Goal: Communication & Community: Answer question/provide support

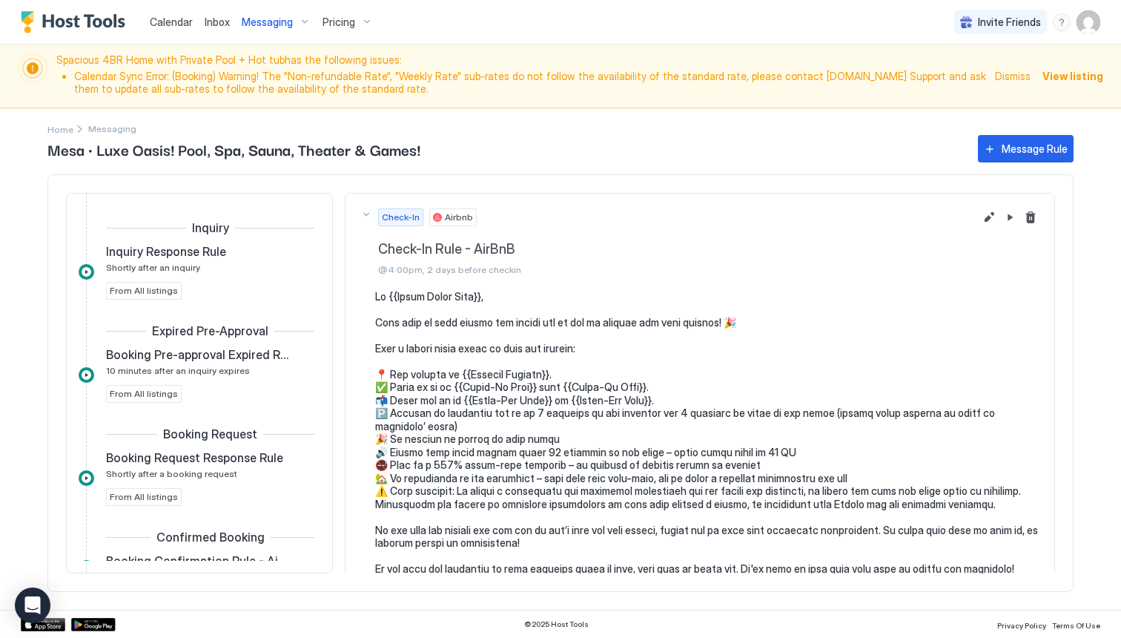
scroll to position [87, 0]
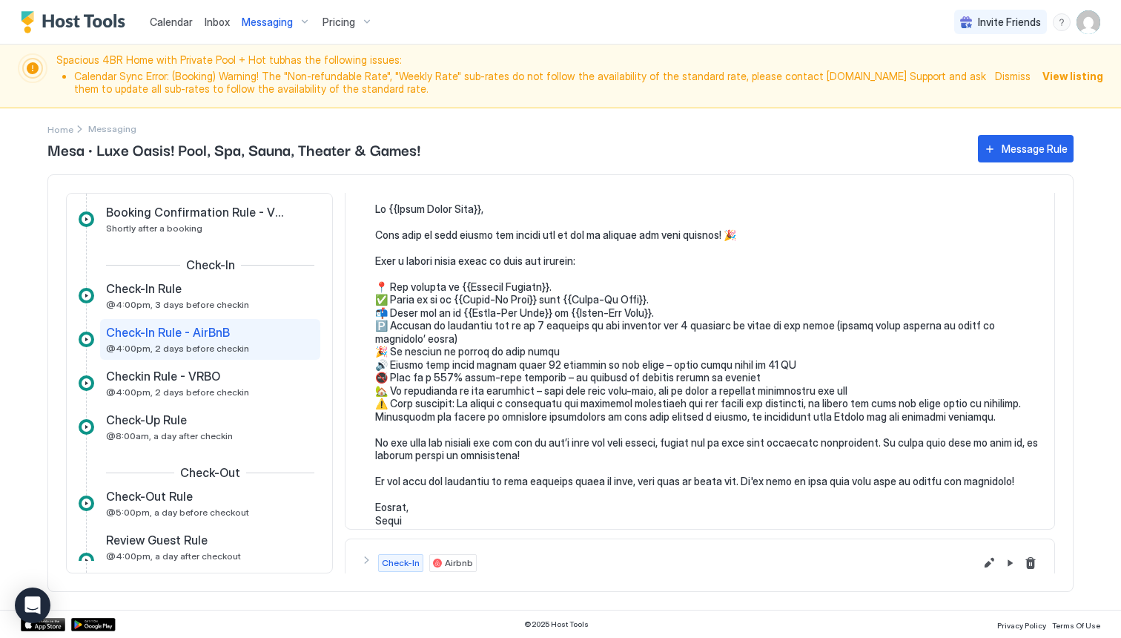
click at [437, 129] on div "Home Messaging" at bounding box center [560, 120] width 1026 height 24
click at [212, 24] on span "Inbox" at bounding box center [217, 22] width 25 height 13
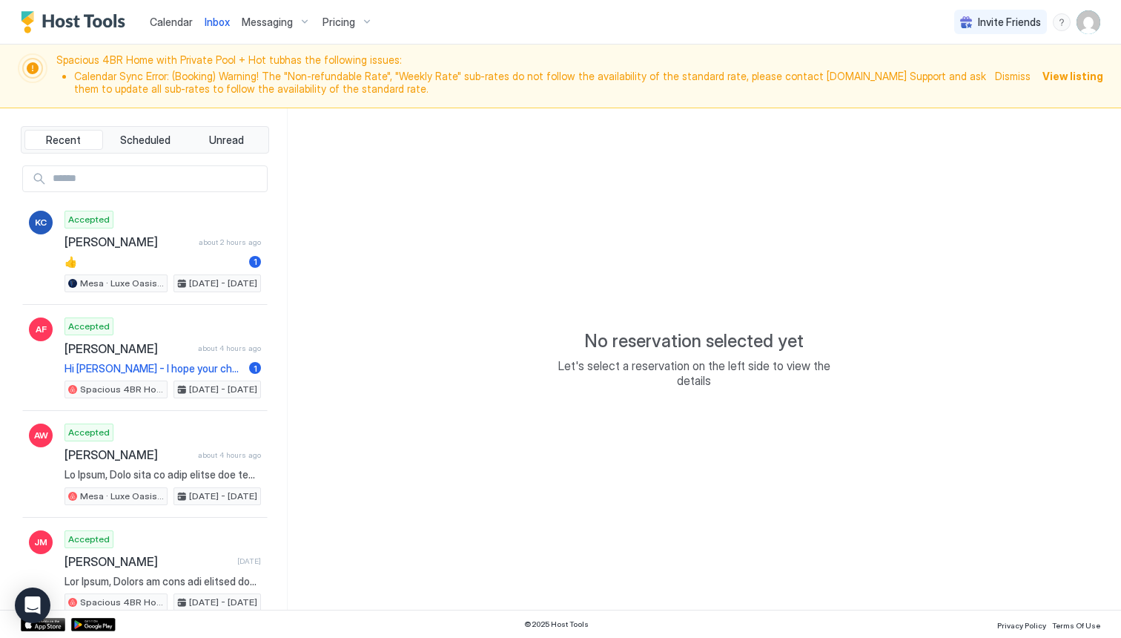
type textarea "*"
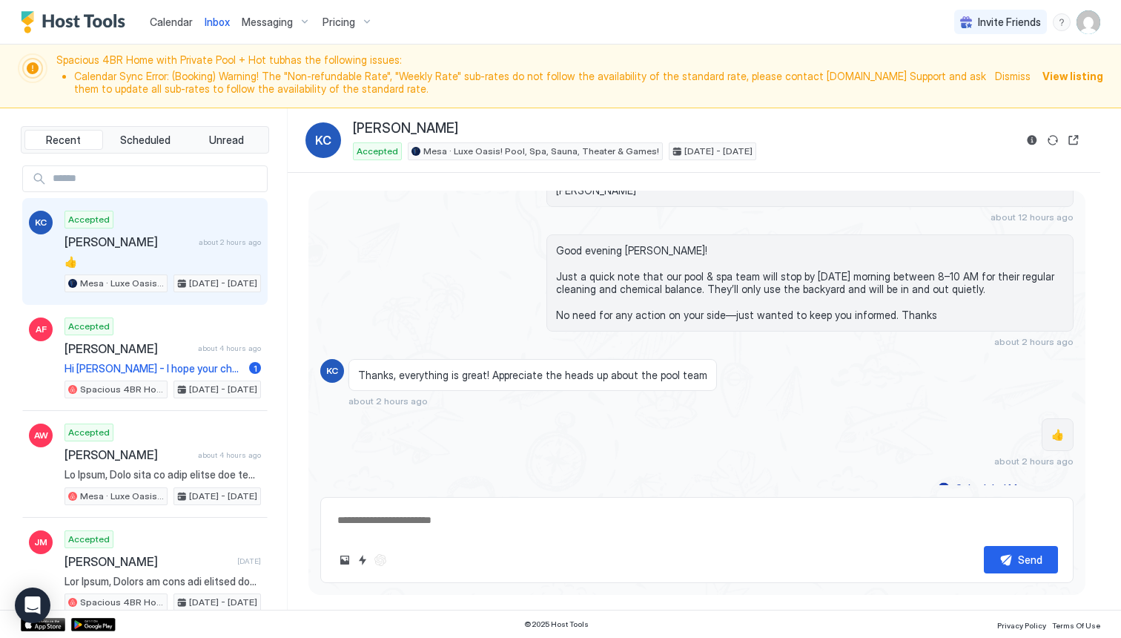
click at [173, 256] on span "👍" at bounding box center [162, 261] width 196 height 13
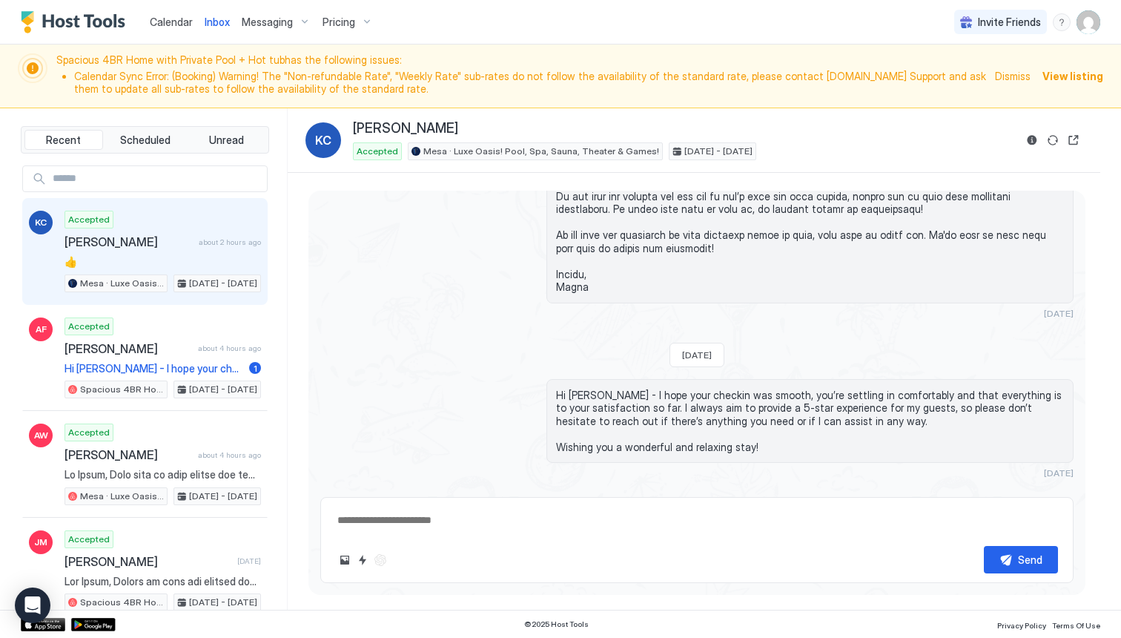
scroll to position [2250, 0]
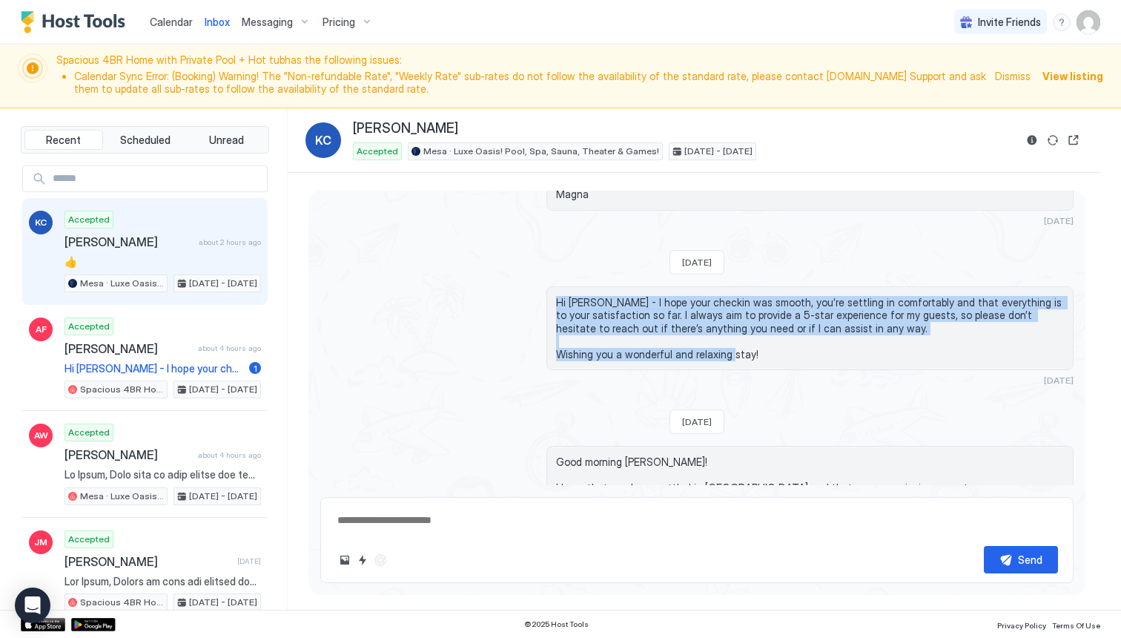
drag, startPoint x: 555, startPoint y: 287, endPoint x: 757, endPoint y: 337, distance: 208.6
click at [757, 337] on div "Hi [PERSON_NAME] - I hope your checkin was smooth, you’re settling in comfortab…" at bounding box center [809, 328] width 527 height 85
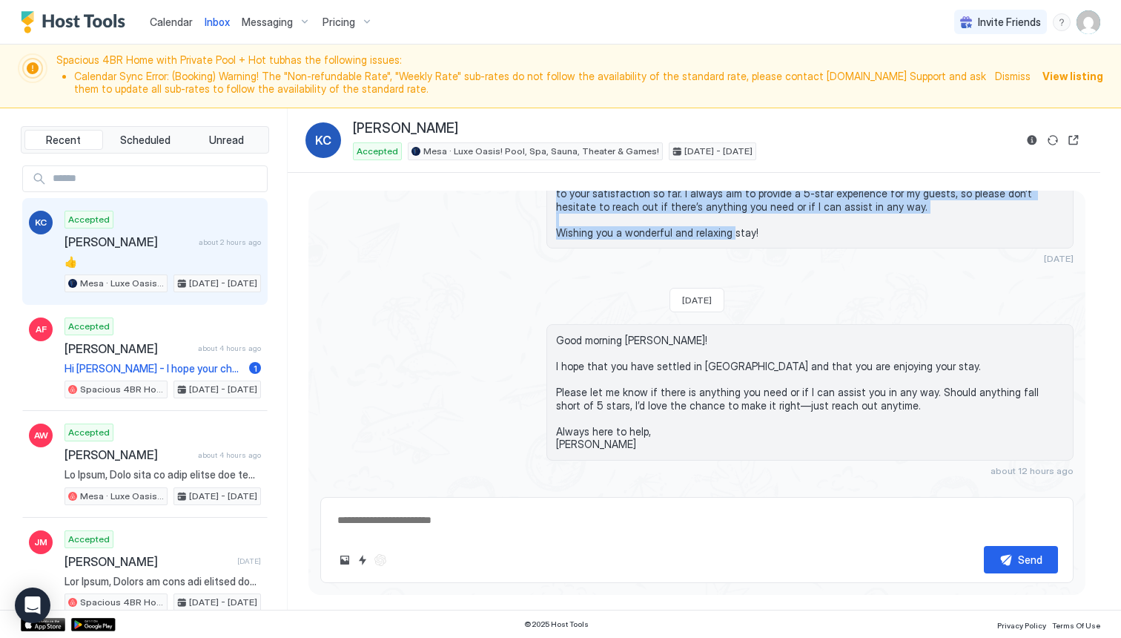
scroll to position [2379, 0]
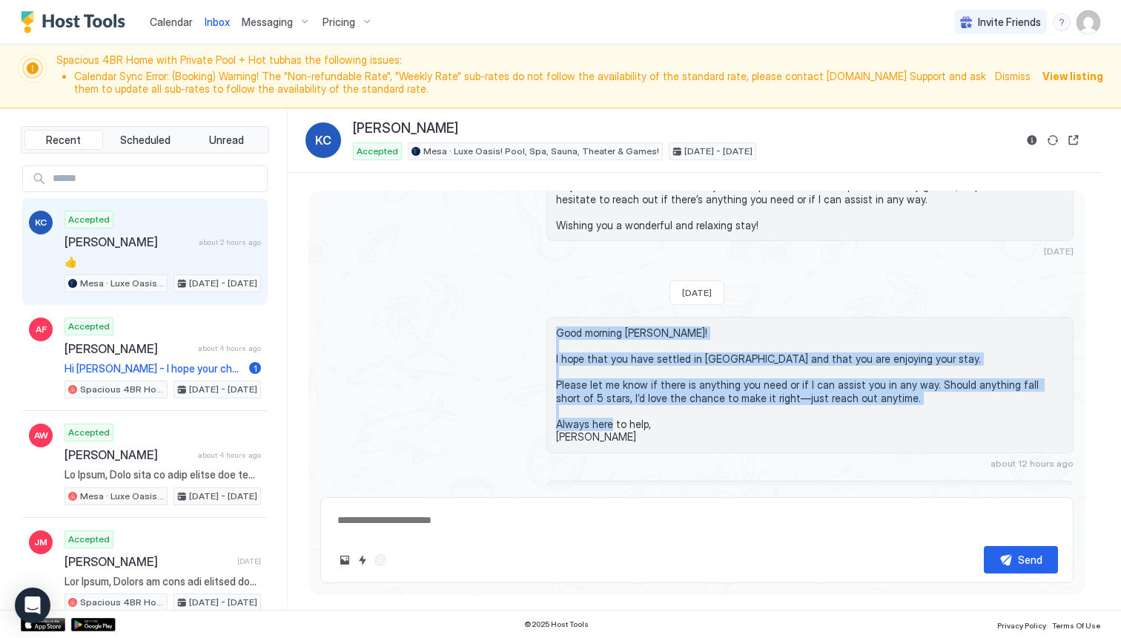
drag, startPoint x: 556, startPoint y: 319, endPoint x: 628, endPoint y: 419, distance: 123.2
click at [628, 419] on span "Good morning [PERSON_NAME]! I hope that you have settled in [GEOGRAPHIC_DATA] a…" at bounding box center [810, 384] width 508 height 117
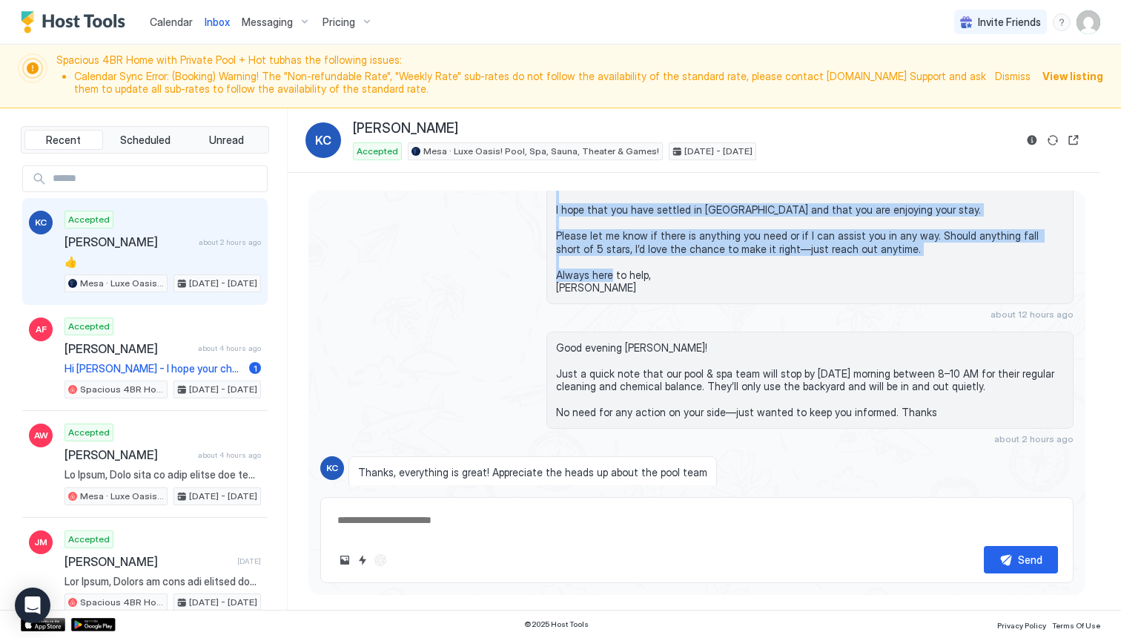
scroll to position [2544, 0]
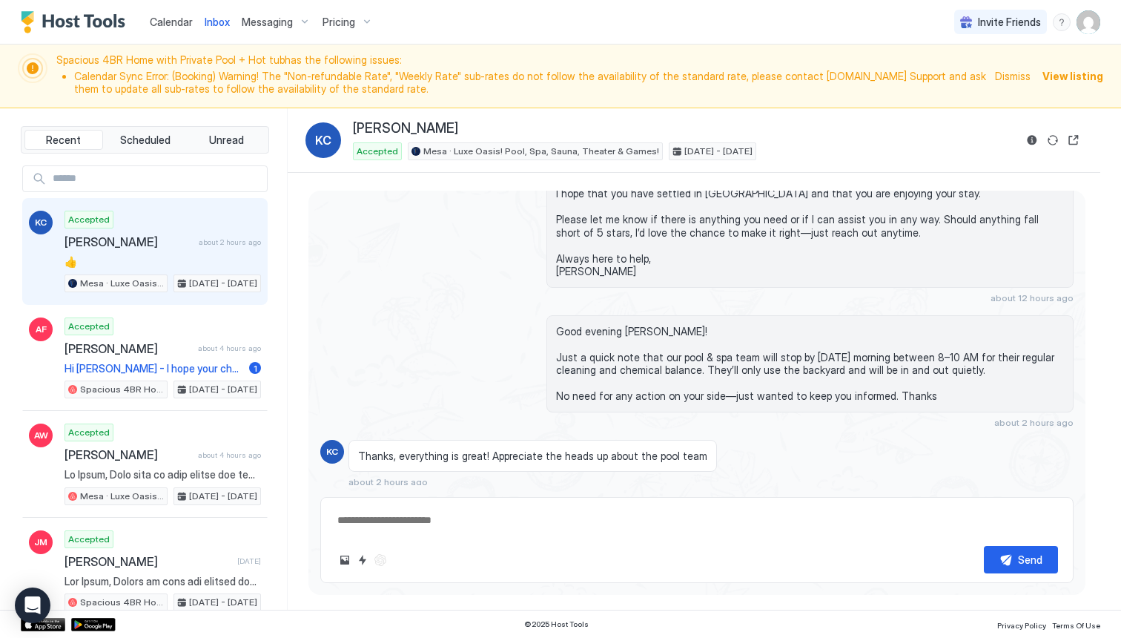
click at [643, 351] on span "Good evening [PERSON_NAME]! Just a quick note that our pool & spa team will sto…" at bounding box center [810, 364] width 508 height 78
click at [559, 325] on span "Good evening [PERSON_NAME]! Just a quick note that our pool & spa team will sto…" at bounding box center [810, 364] width 508 height 78
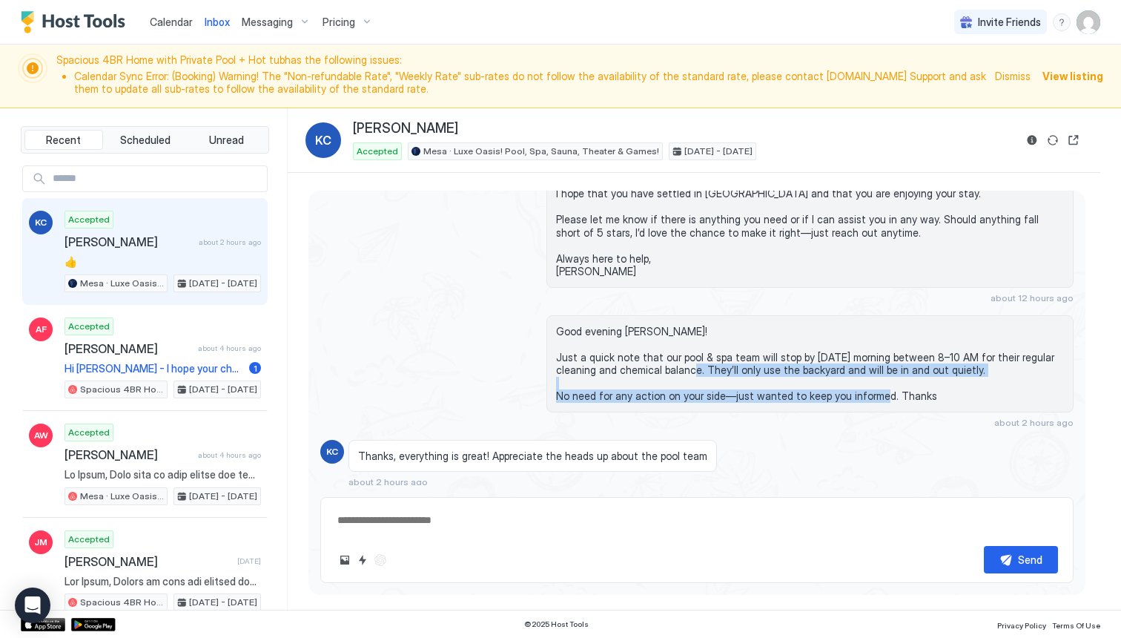
drag, startPoint x: 700, startPoint y: 357, endPoint x: 880, endPoint y: 383, distance: 182.0
click at [880, 383] on span "Good evening [PERSON_NAME]! Just a quick note that our pool & spa team will sto…" at bounding box center [810, 364] width 508 height 78
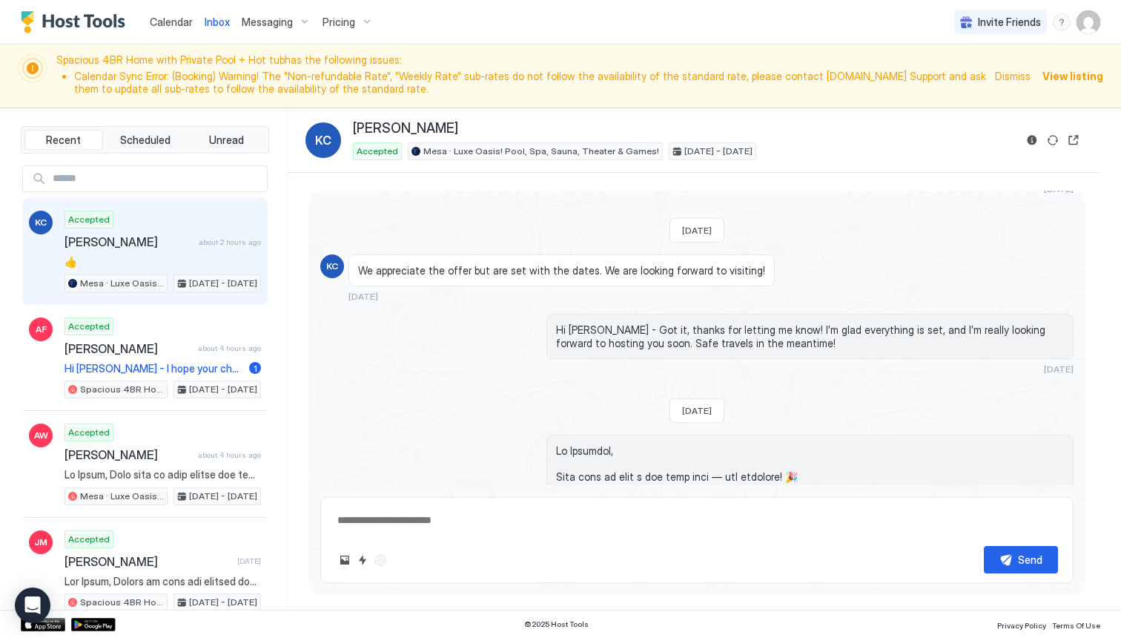
scroll to position [0, 0]
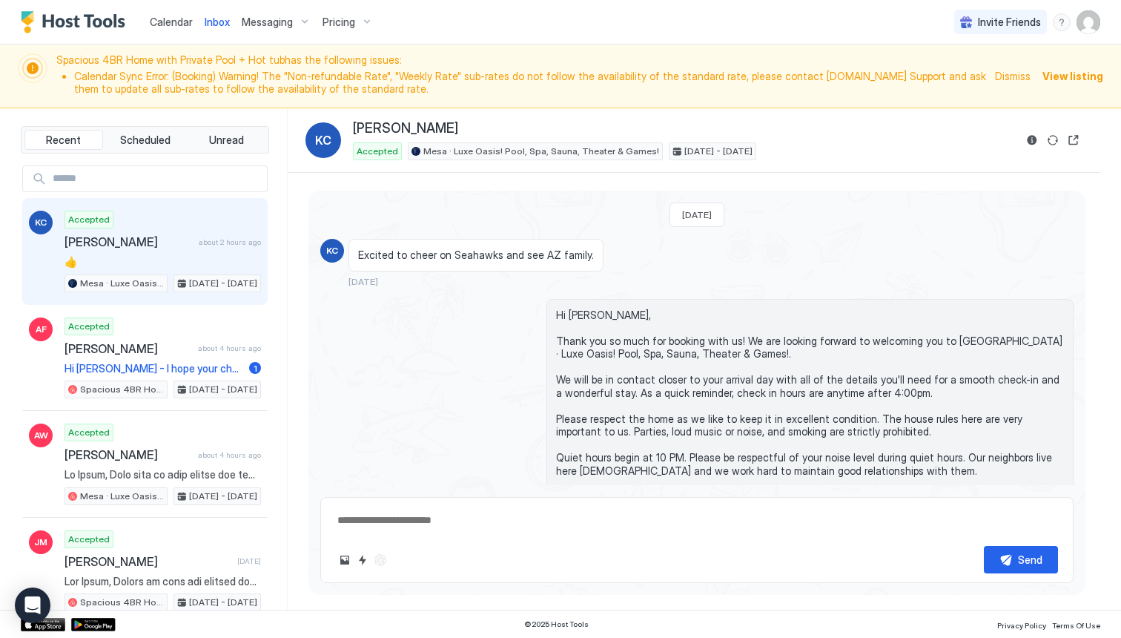
drag, startPoint x: 357, startPoint y: 255, endPoint x: 580, endPoint y: 257, distance: 223.2
click at [580, 257] on div "Excited to cheer on Seahawks and see AZ family." at bounding box center [475, 255] width 255 height 33
click at [535, 255] on span "Excited to cheer on Seahawks and see AZ family." at bounding box center [476, 254] width 236 height 13
drag, startPoint x: 535, startPoint y: 255, endPoint x: 549, endPoint y: 255, distance: 14.1
click at [549, 255] on span "Excited to cheer on Seahawks and see AZ family." at bounding box center [476, 254] width 236 height 13
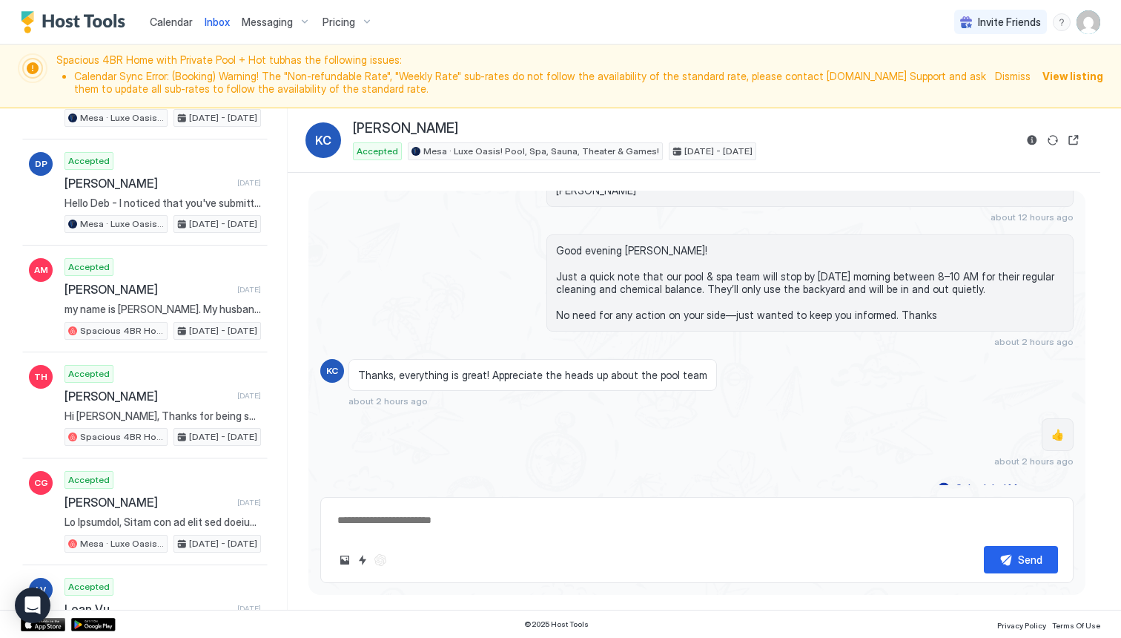
scroll to position [592, 0]
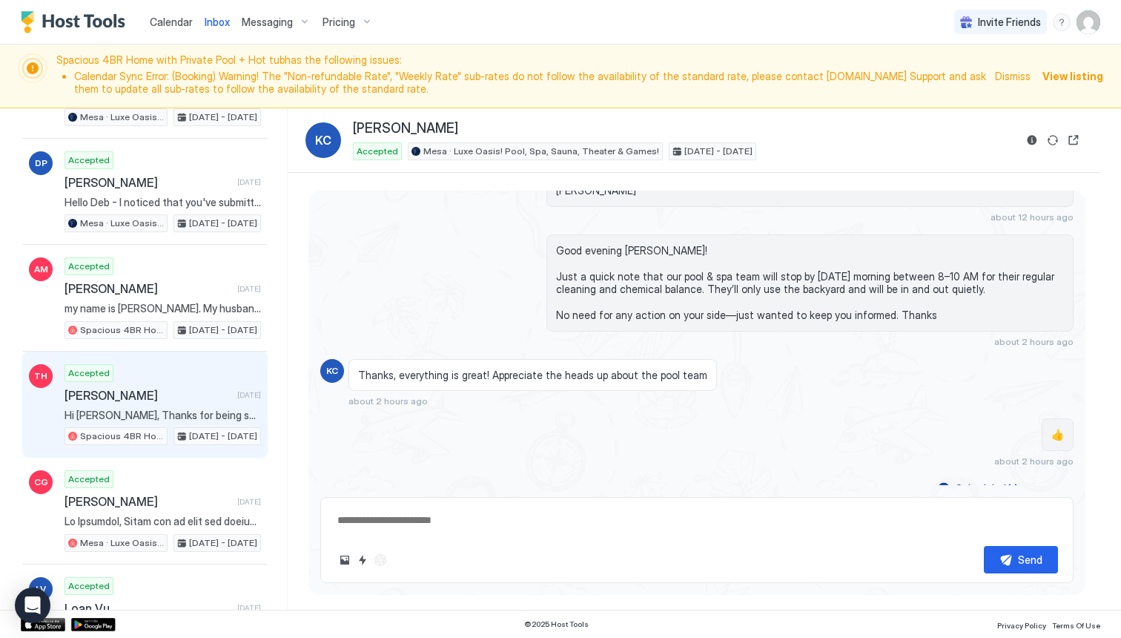
click at [133, 411] on span "Hi [PERSON_NAME], Thanks for being such a great guest and leaving the place so …" at bounding box center [162, 414] width 196 height 13
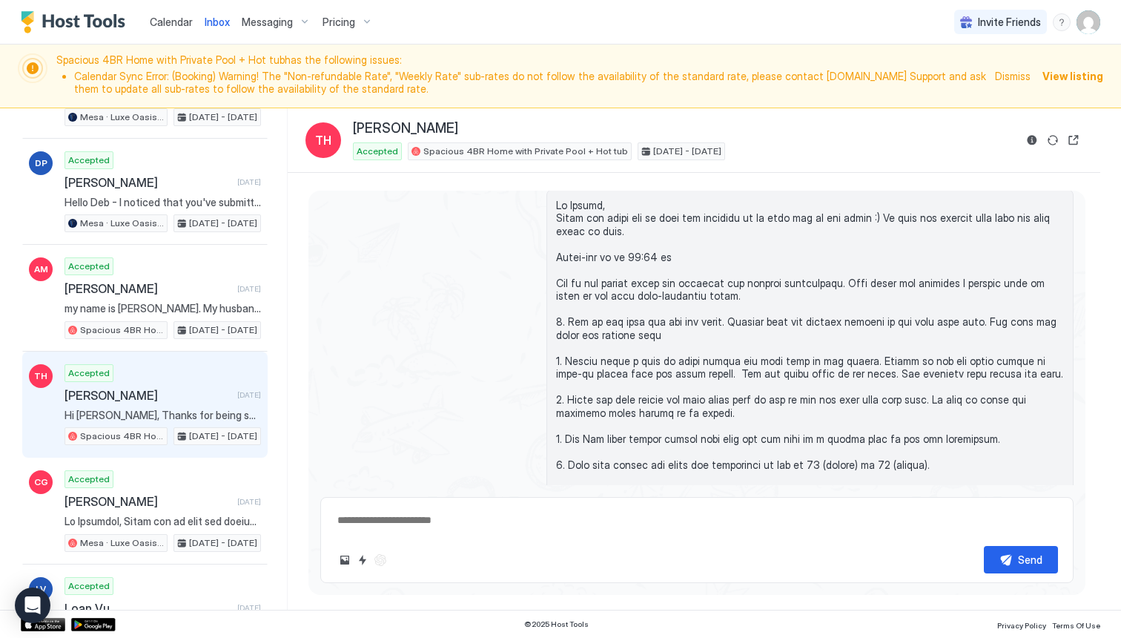
scroll to position [3274, 0]
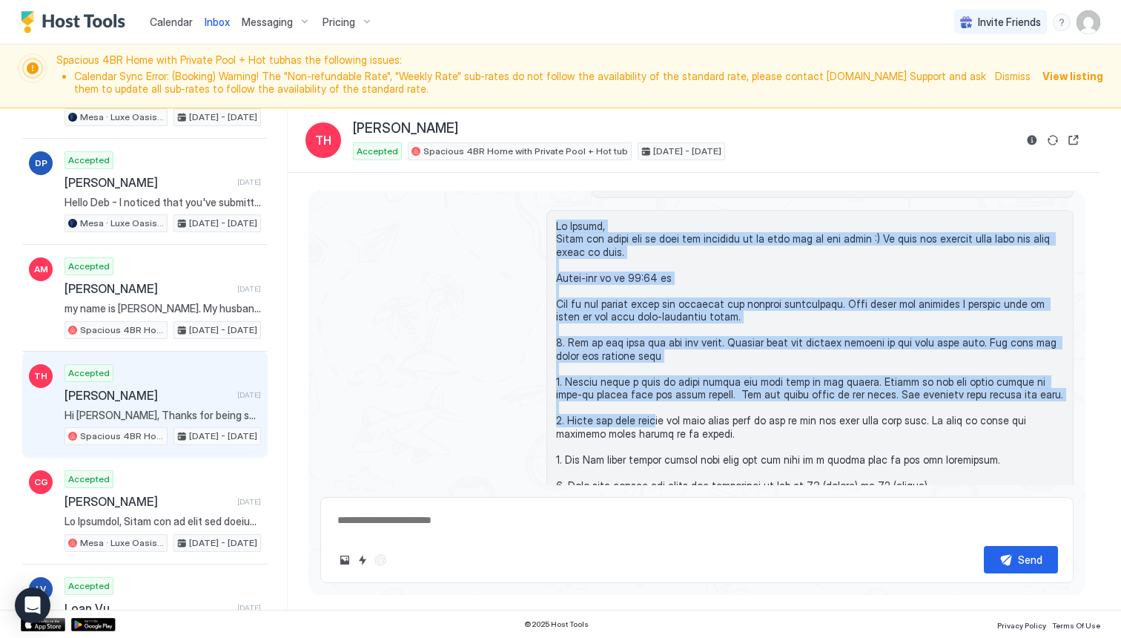
drag, startPoint x: 557, startPoint y: 224, endPoint x: 656, endPoint y: 414, distance: 214.9
click at [656, 414] on span at bounding box center [810, 420] width 508 height 403
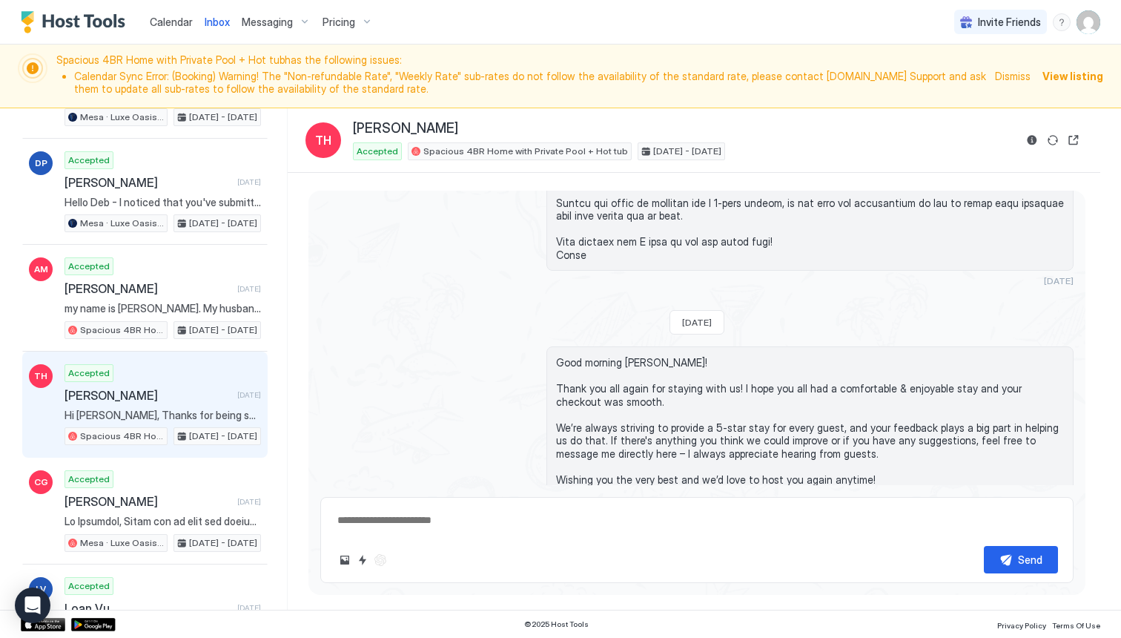
scroll to position [3642, 0]
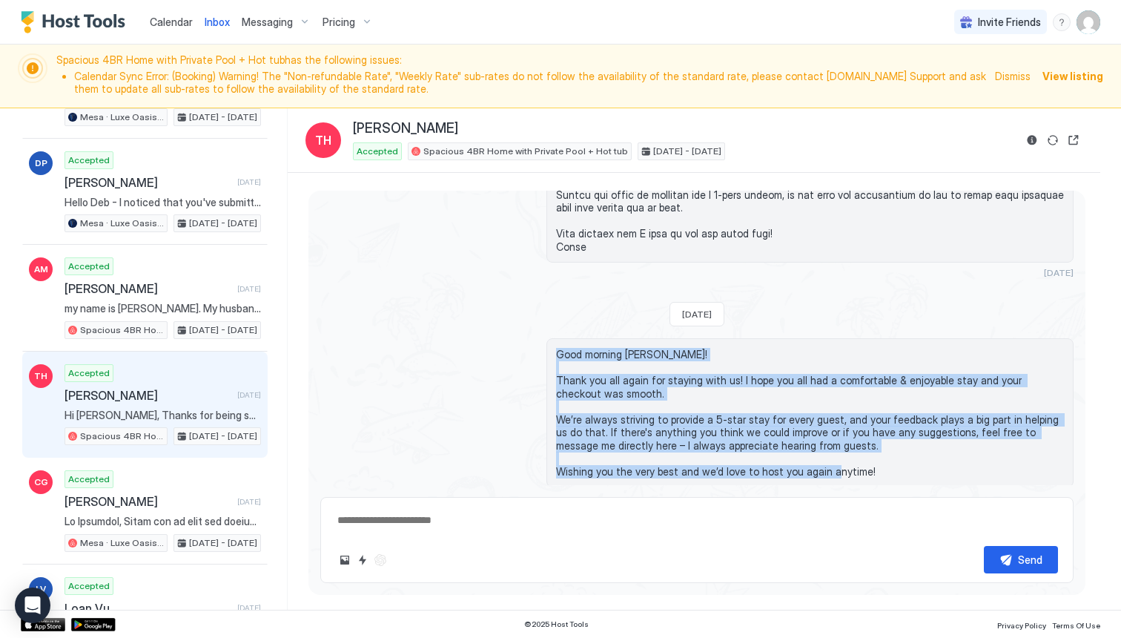
drag, startPoint x: 556, startPoint y: 354, endPoint x: 891, endPoint y: 473, distance: 355.7
click at [891, 473] on div "Good morning [PERSON_NAME]! Thank you all again for staying with us! I hope you…" at bounding box center [809, 412] width 527 height 149
click at [703, 419] on span "Good morning [PERSON_NAME]! Thank you all again for staying with us! I hope you…" at bounding box center [810, 413] width 508 height 130
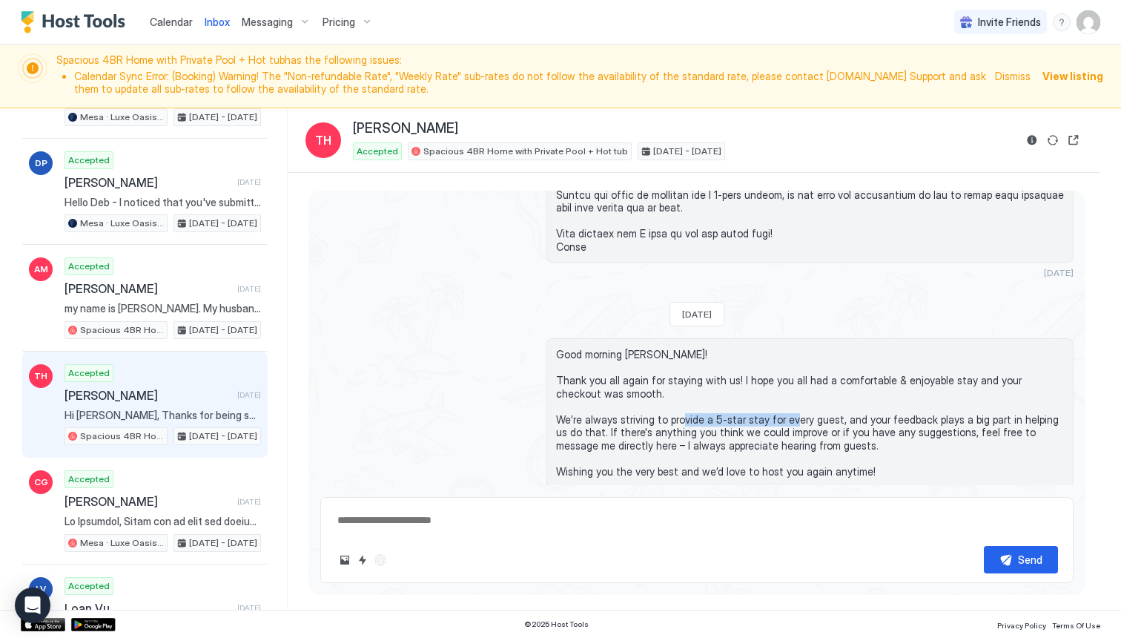
drag, startPoint x: 707, startPoint y: 419, endPoint x: 817, endPoint y: 422, distance: 109.8
click at [817, 422] on span "Good morning [PERSON_NAME]! Thank you all again for staying with us! I hope you…" at bounding box center [810, 413] width 508 height 130
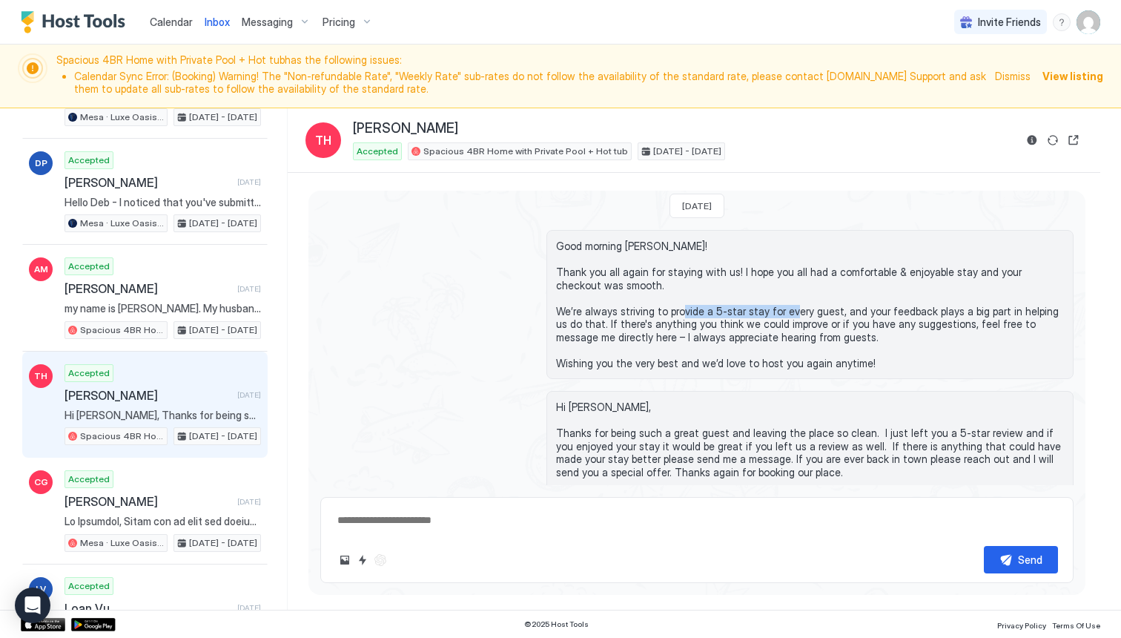
scroll to position [3752, 0]
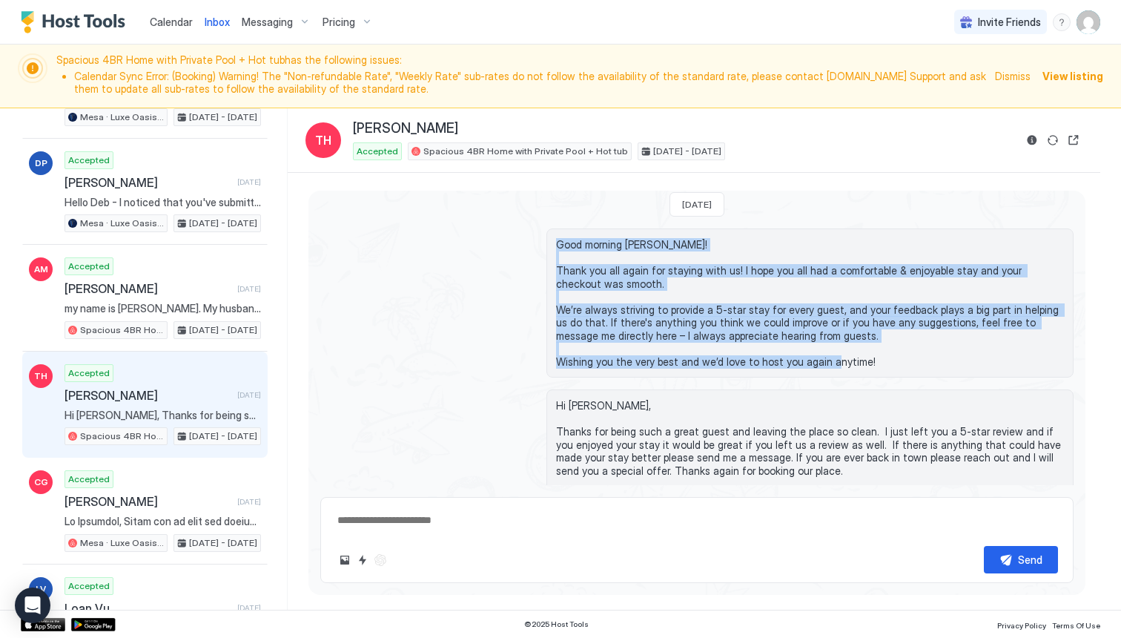
drag, startPoint x: 865, startPoint y: 363, endPoint x: 560, endPoint y: 247, distance: 325.9
click at [560, 247] on span "Good morning [PERSON_NAME]! Thank you all again for staying with us! I hope you…" at bounding box center [810, 303] width 508 height 130
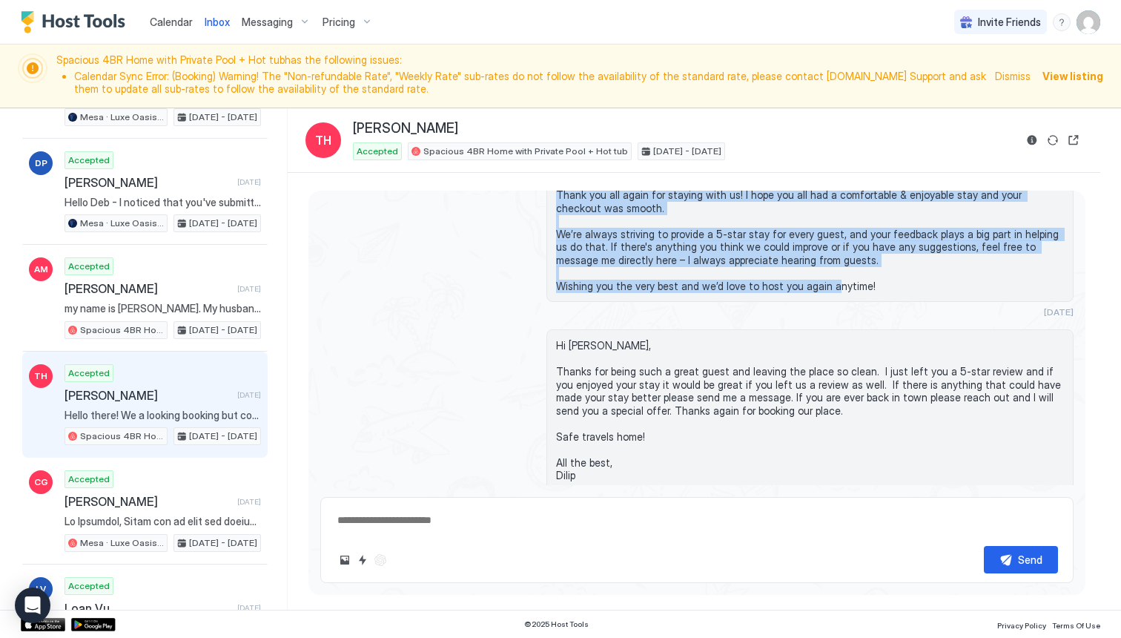
scroll to position [3834, 0]
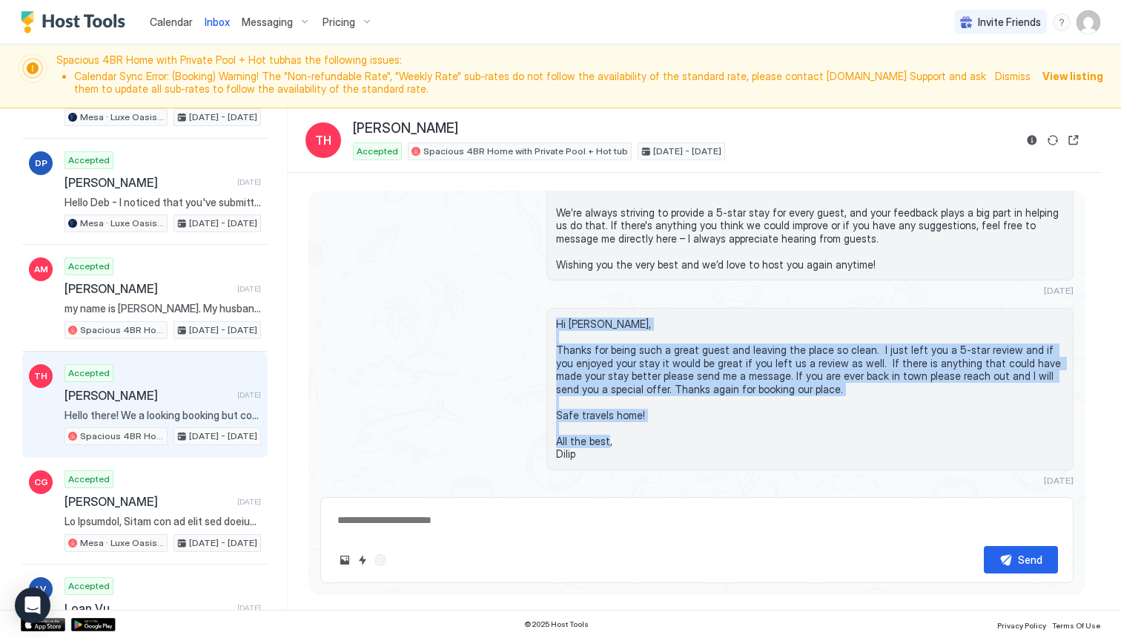
drag, startPoint x: 555, startPoint y: 324, endPoint x: 612, endPoint y: 452, distance: 140.1
click at [612, 452] on div "Hi [PERSON_NAME], Thanks for being such a great guest and leaving the place so …" at bounding box center [809, 389] width 527 height 162
click at [560, 327] on span "Hi [PERSON_NAME], Thanks for being such a great guest and leaving the place so …" at bounding box center [810, 388] width 508 height 143
drag, startPoint x: 557, startPoint y: 324, endPoint x: 610, endPoint y: 451, distance: 137.3
click at [610, 451] on span "Hi [PERSON_NAME], Thanks for being such a great guest and leaving the place so …" at bounding box center [810, 388] width 508 height 143
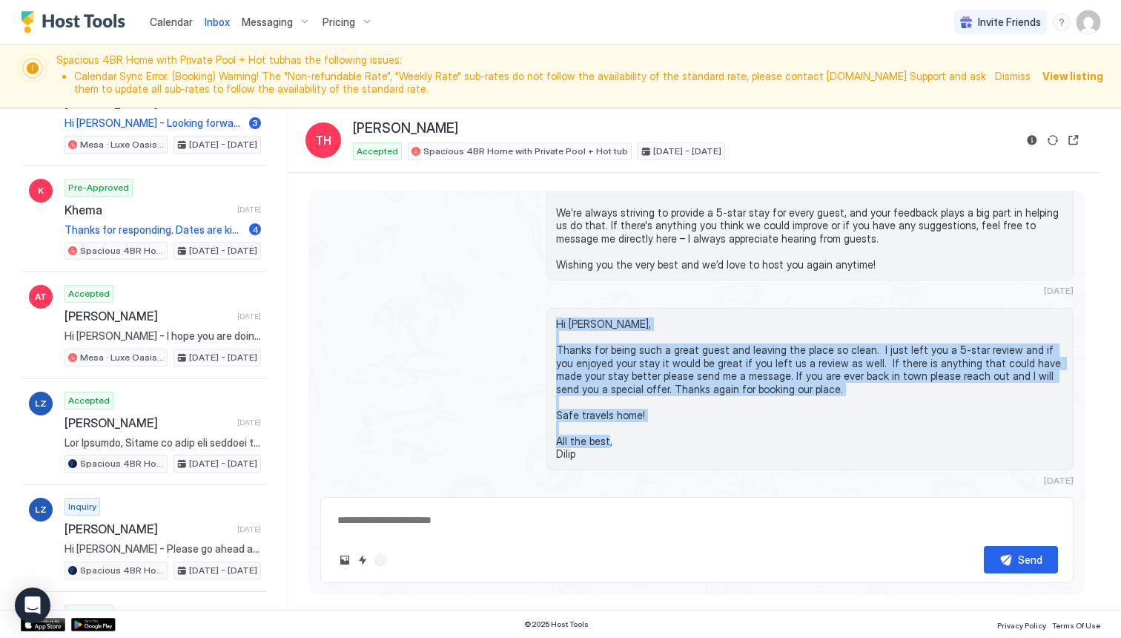
scroll to position [1842, 0]
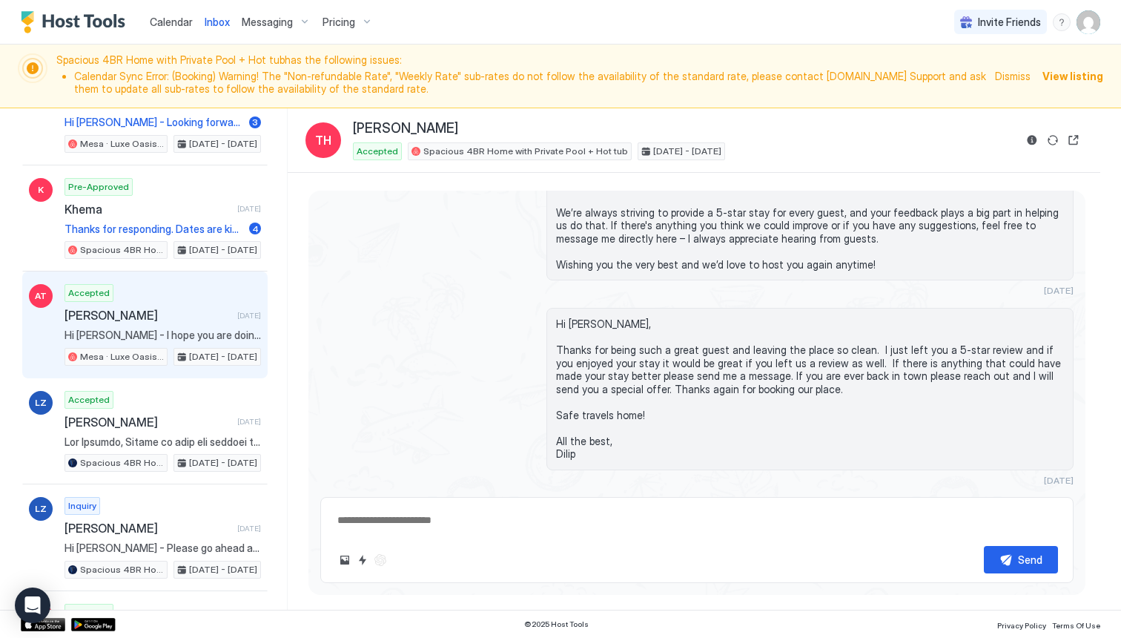
click at [148, 321] on span "[PERSON_NAME]" at bounding box center [147, 315] width 167 height 15
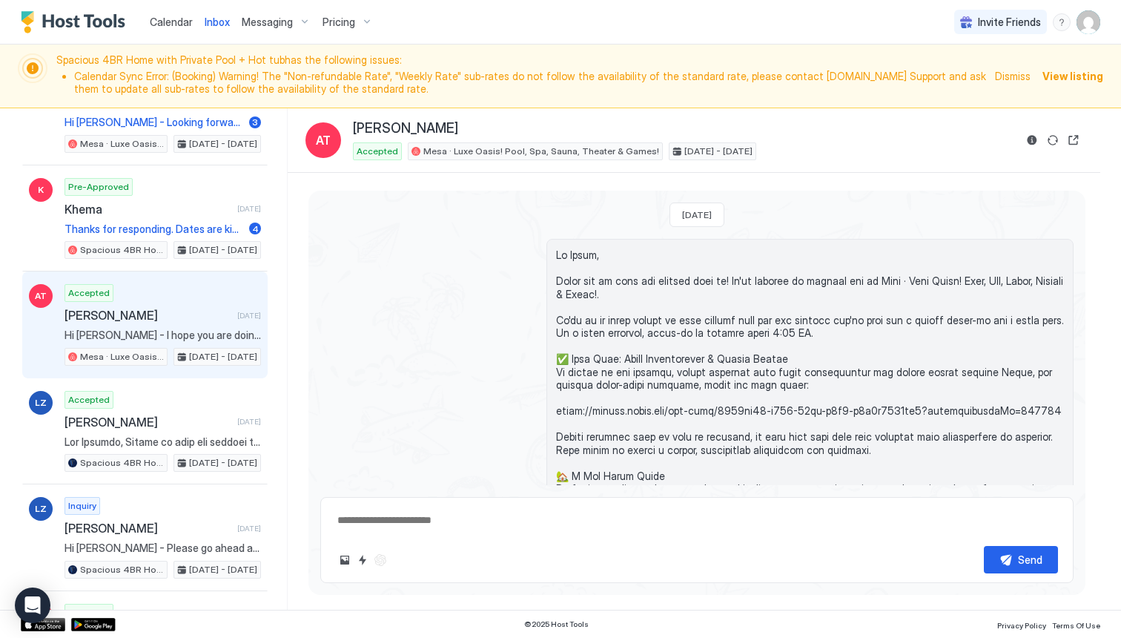
drag, startPoint x: 709, startPoint y: 214, endPoint x: 730, endPoint y: 216, distance: 21.6
click at [712, 216] on span "[DATE]" at bounding box center [697, 214] width 30 height 11
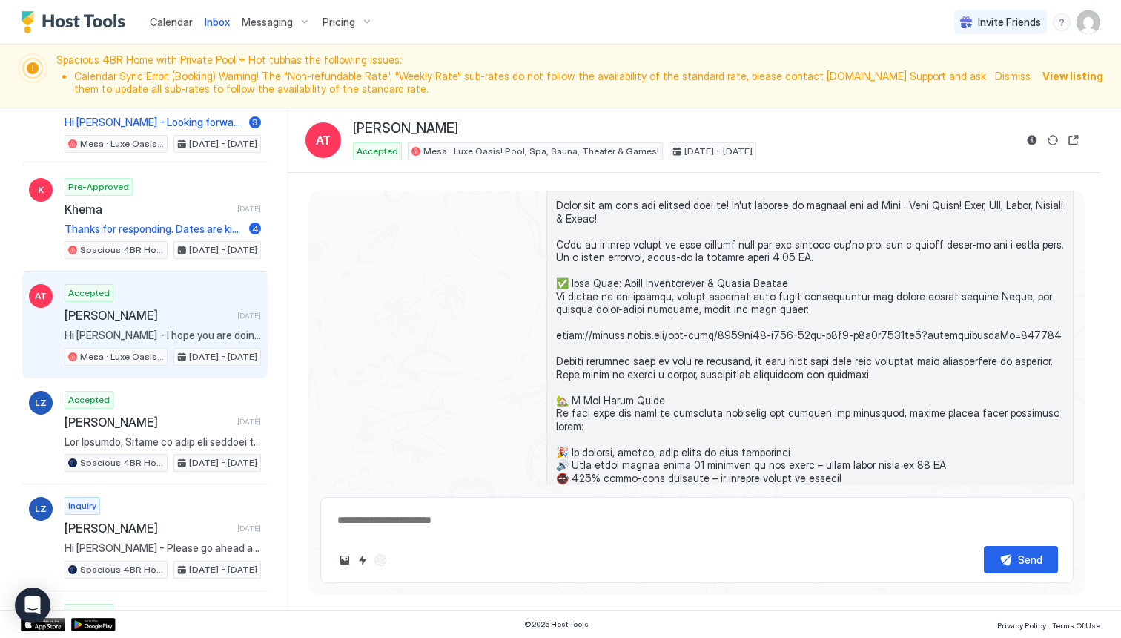
scroll to position [60, 0]
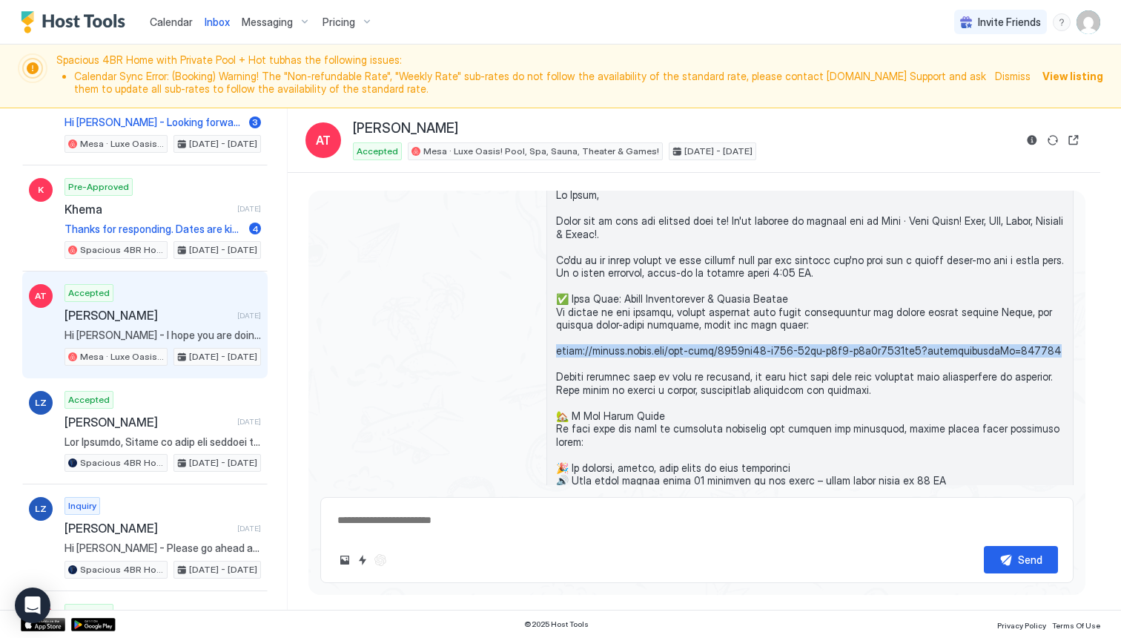
drag, startPoint x: 557, startPoint y: 350, endPoint x: 1027, endPoint y: 354, distance: 469.3
click at [1027, 354] on span at bounding box center [810, 408] width 508 height 441
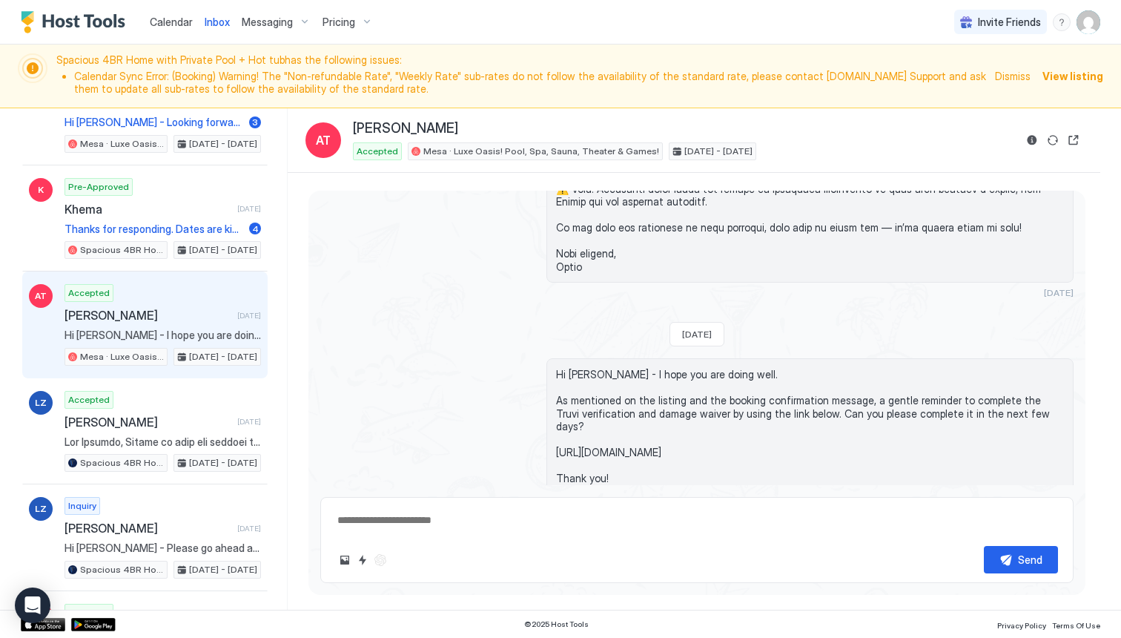
scroll to position [434, 0]
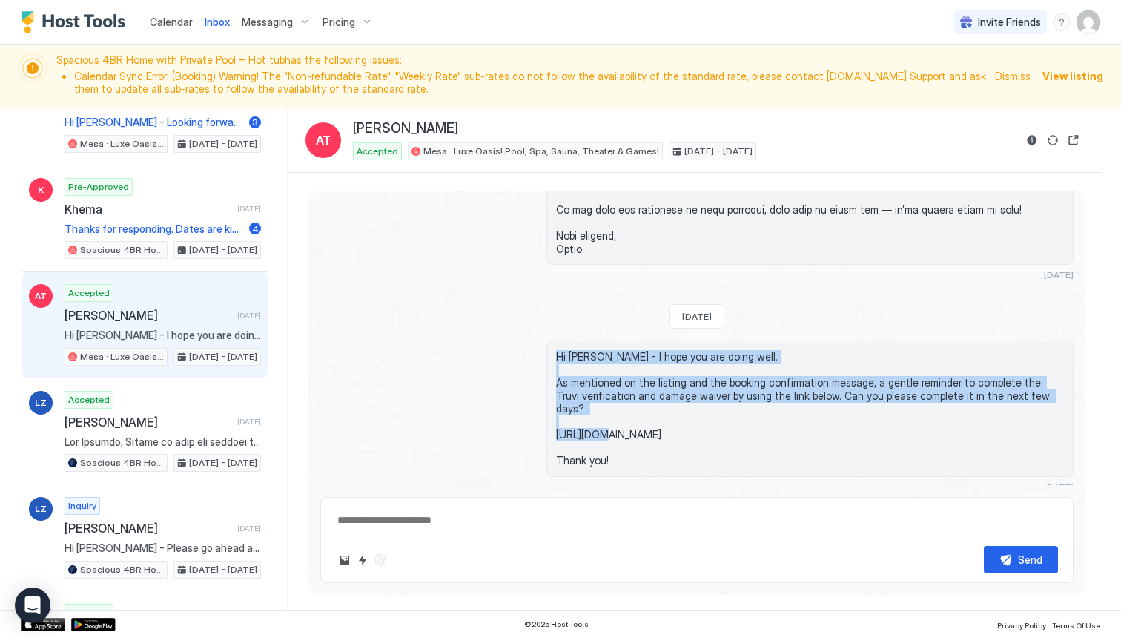
drag, startPoint x: 556, startPoint y: 329, endPoint x: 620, endPoint y: 392, distance: 89.6
click at [620, 392] on span "Hi [PERSON_NAME] - I hope you are doing well. As mentioned on the listing and t…" at bounding box center [810, 408] width 508 height 117
click at [724, 364] on span "Hi [PERSON_NAME] - I hope you are doing well. As mentioned on the listing and t…" at bounding box center [810, 408] width 508 height 117
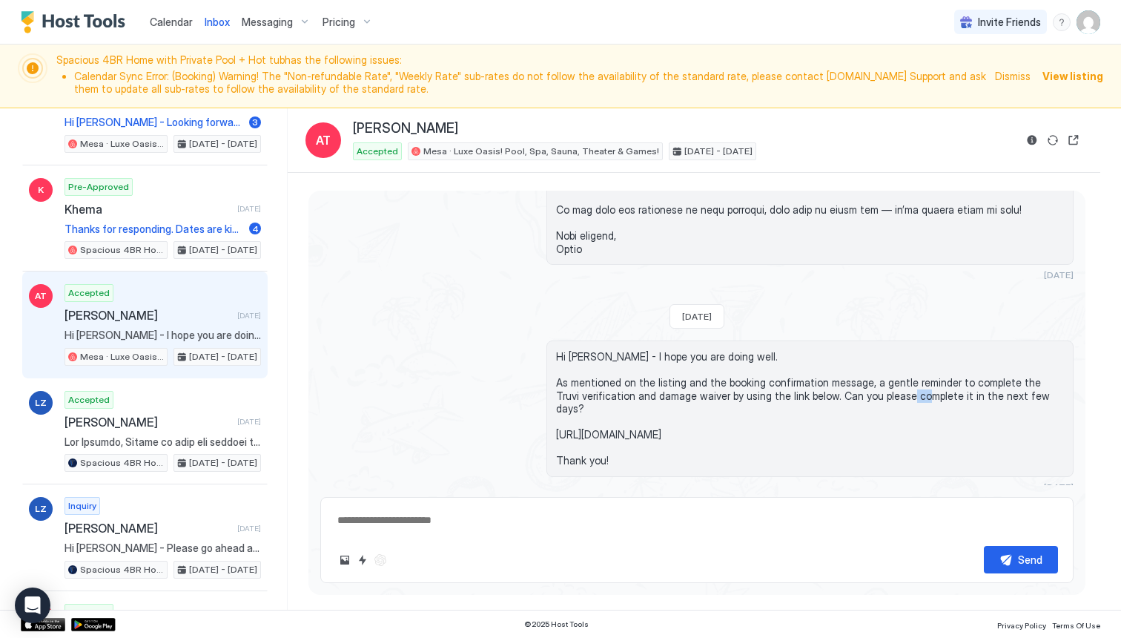
drag, startPoint x: 916, startPoint y: 374, endPoint x: 927, endPoint y: 374, distance: 11.9
click at [925, 374] on span "Hi [PERSON_NAME] - I hope you are doing well. As mentioned on the listing and t…" at bounding box center [810, 408] width 508 height 117
drag, startPoint x: 712, startPoint y: 291, endPoint x: 726, endPoint y: 291, distance: 13.3
click at [712, 311] on span "[DATE]" at bounding box center [697, 316] width 30 height 11
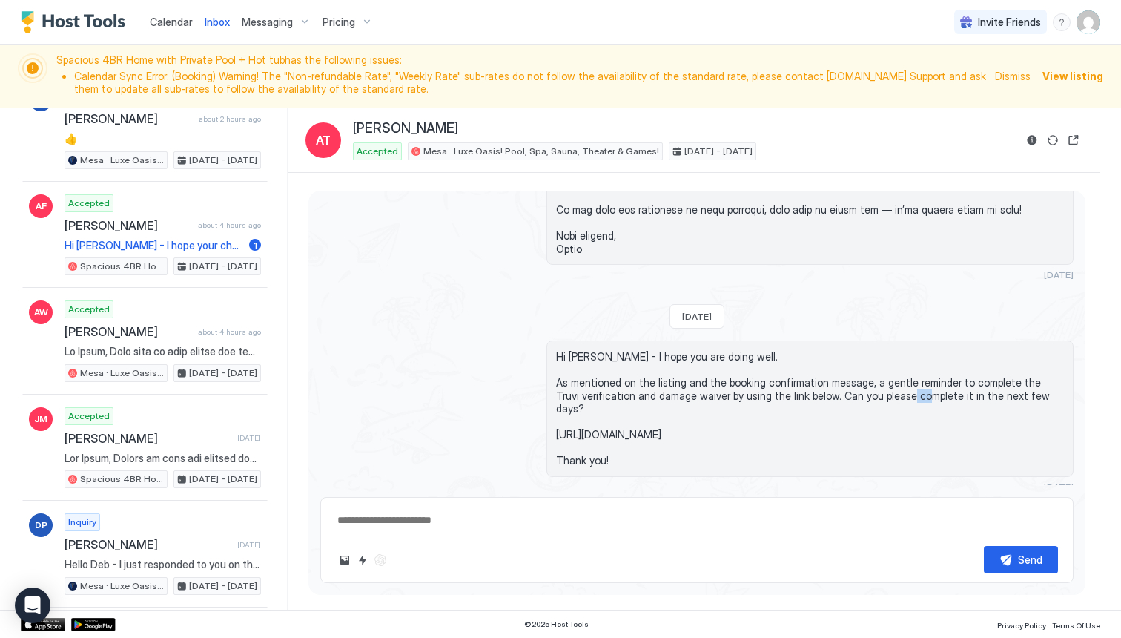
scroll to position [0, 0]
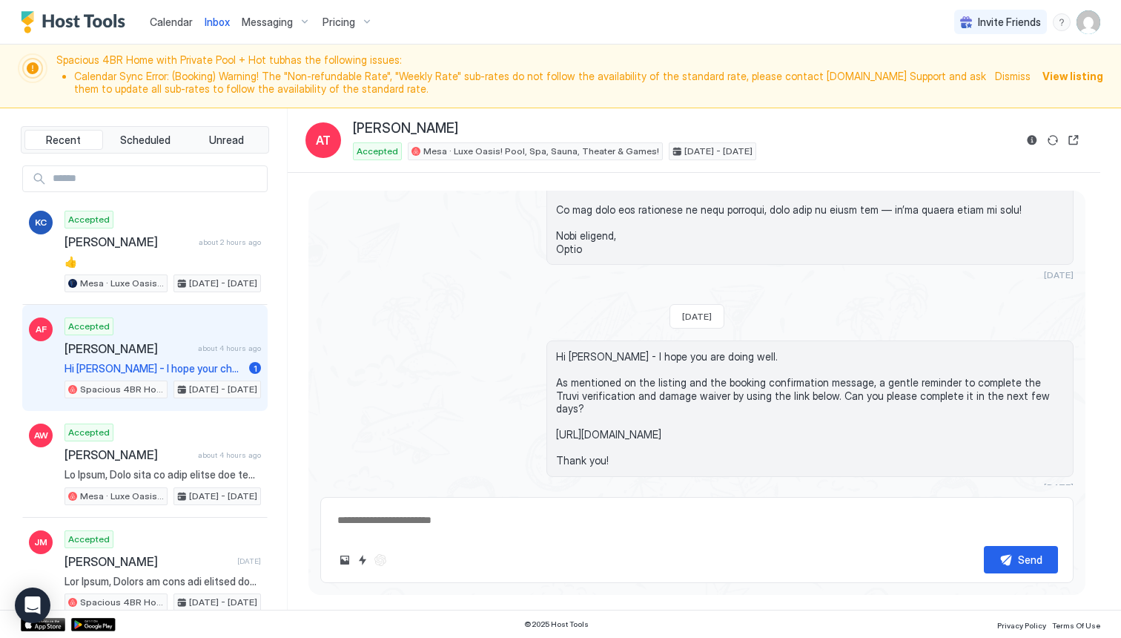
click at [178, 352] on span "[PERSON_NAME]" at bounding box center [128, 348] width 128 height 15
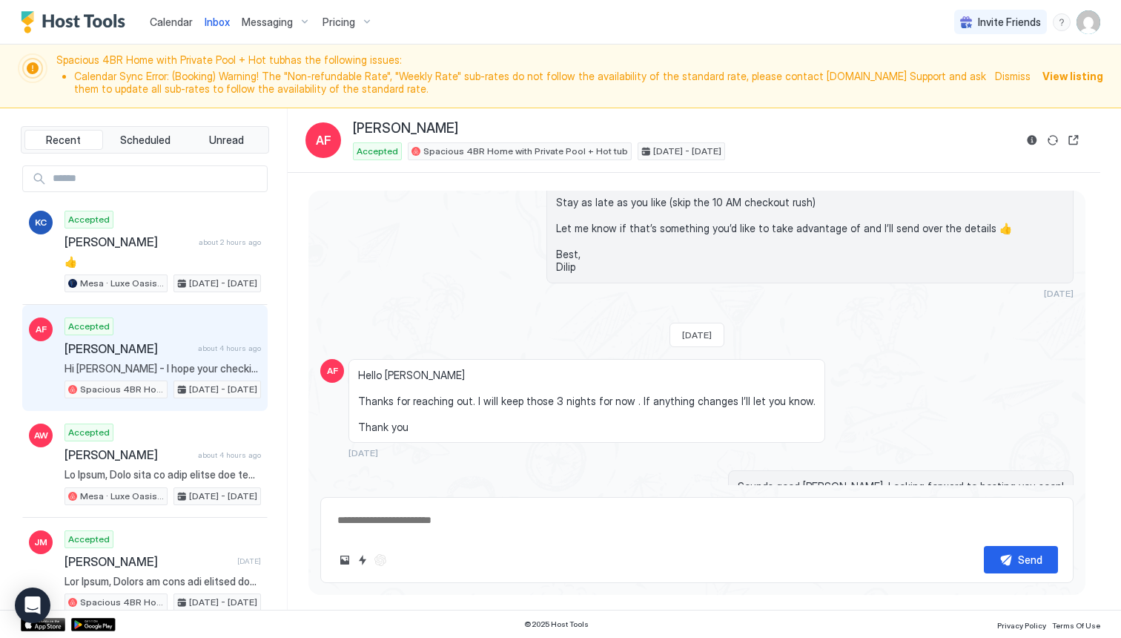
scroll to position [961, 0]
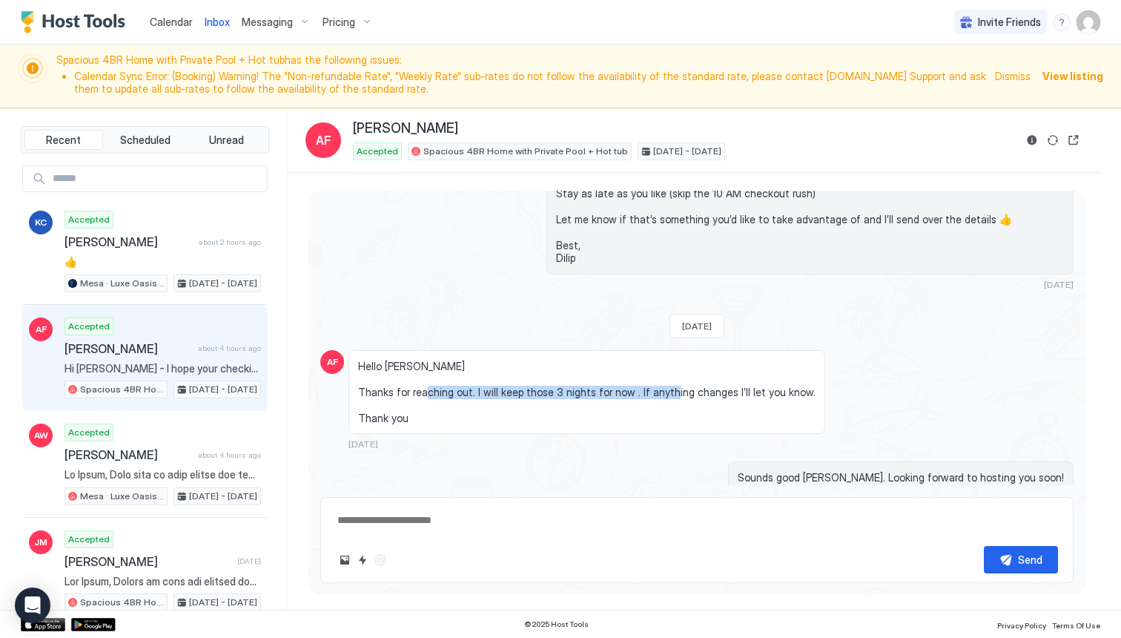
drag, startPoint x: 454, startPoint y: 396, endPoint x: 689, endPoint y: 396, distance: 234.3
click at [689, 396] on span "Hello [PERSON_NAME] Thanks for reaching out. I will keep those 3 nights for now…" at bounding box center [586, 392] width 457 height 65
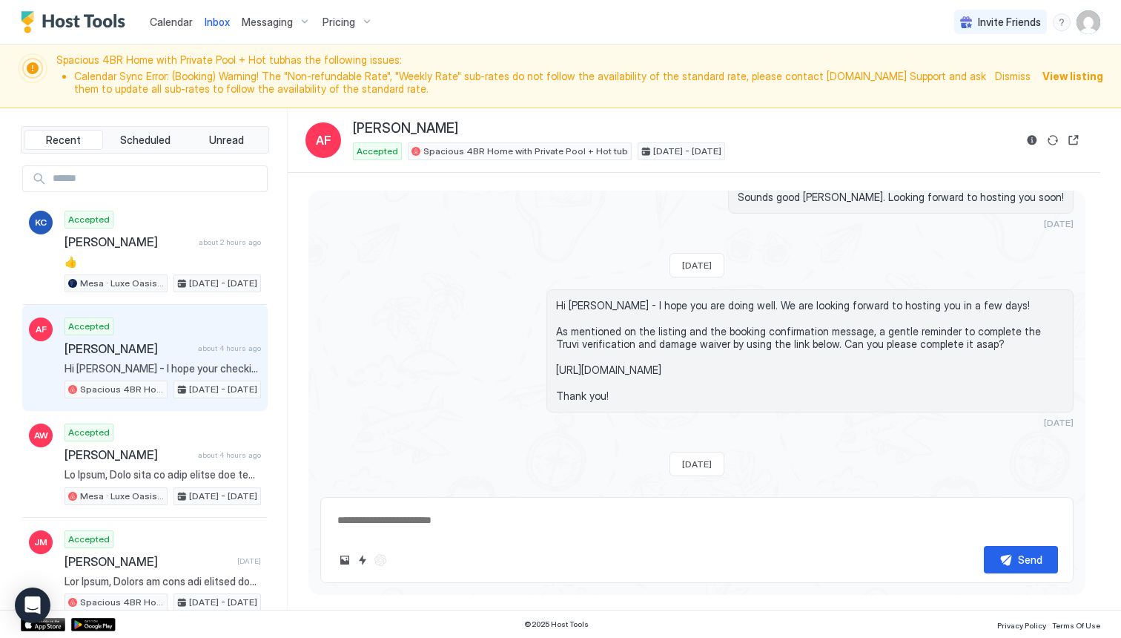
scroll to position [1261, 0]
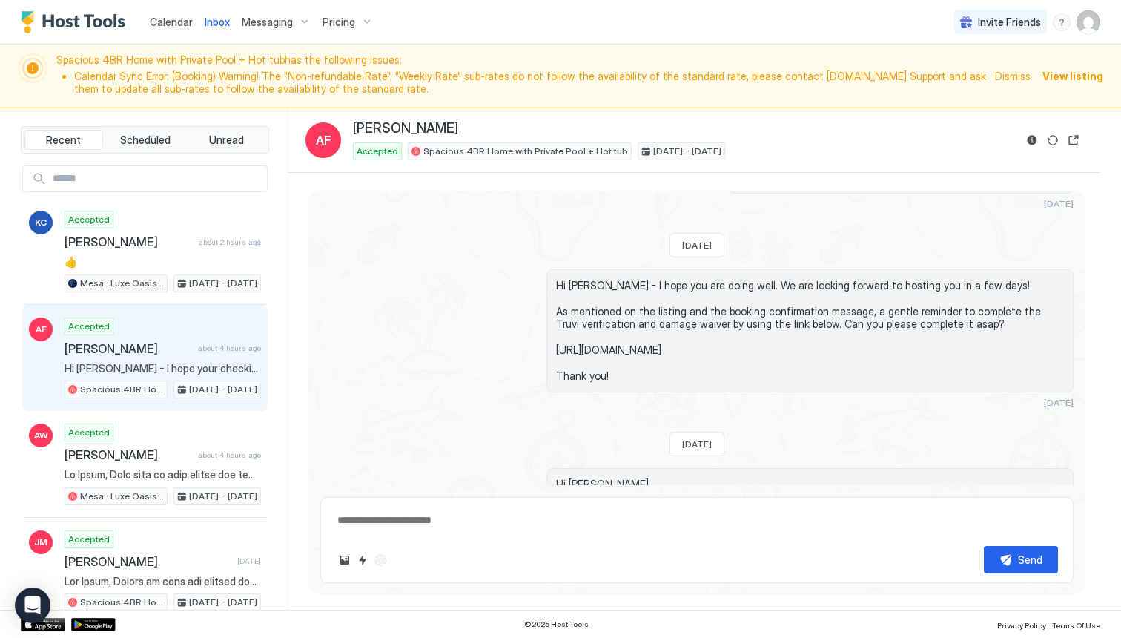
drag, startPoint x: 557, startPoint y: 283, endPoint x: 623, endPoint y: 381, distance: 118.0
click at [623, 382] on div "Hi [PERSON_NAME] - I hope you are doing well. We are looking forward to hosting…" at bounding box center [809, 330] width 527 height 123
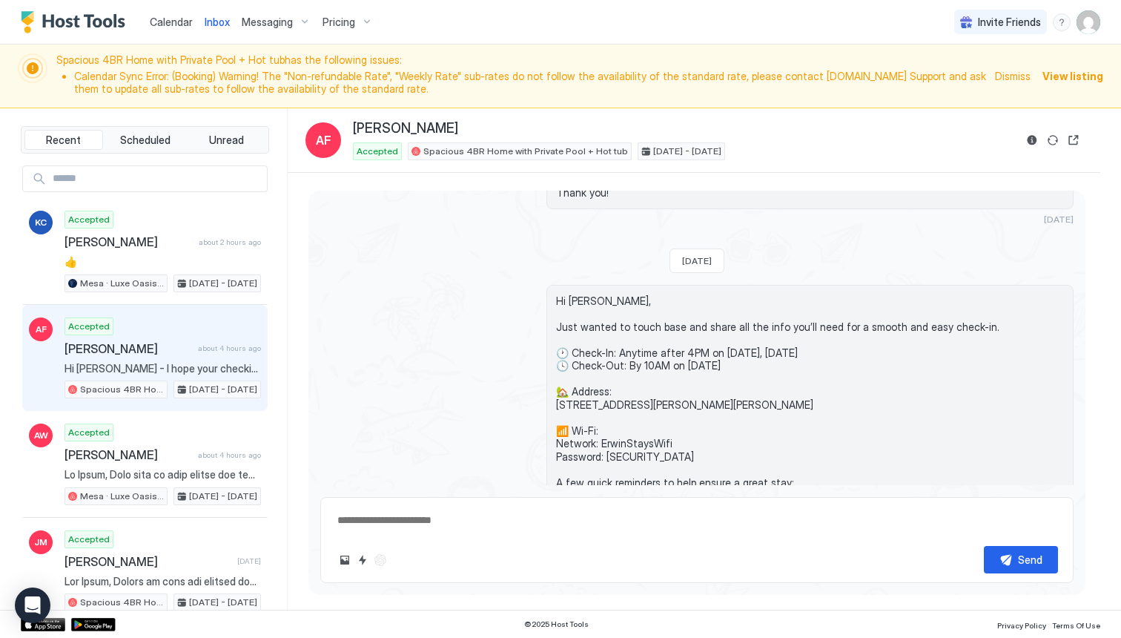
scroll to position [1459, 0]
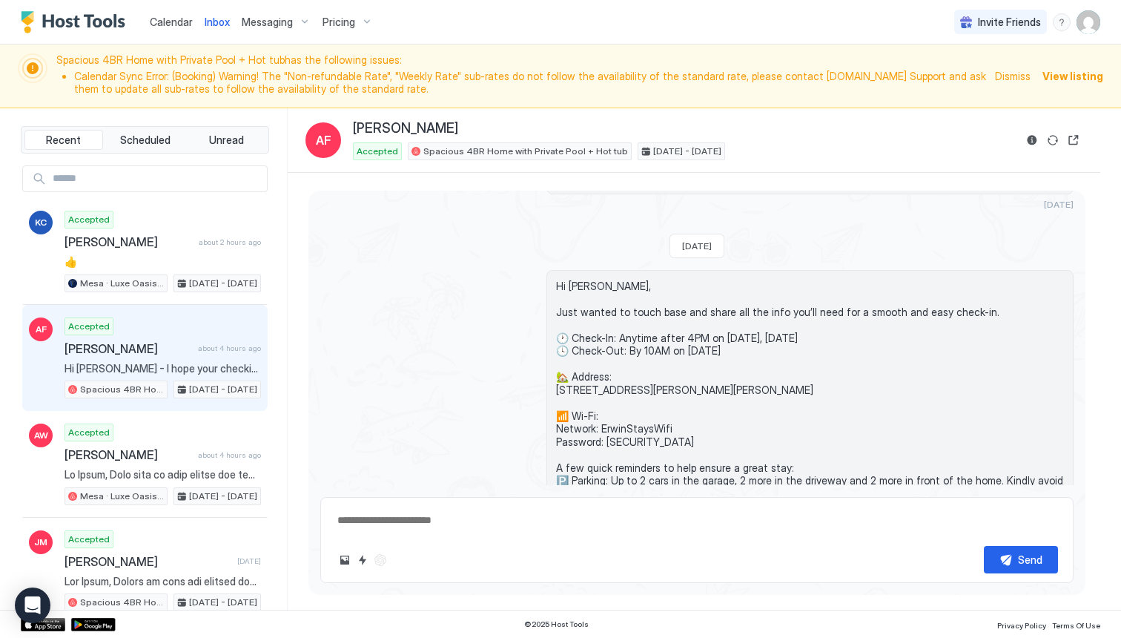
click at [560, 285] on span "Hi [PERSON_NAME], Just wanted to touch base and share all the info you’ll need …" at bounding box center [810, 447] width 508 height 337
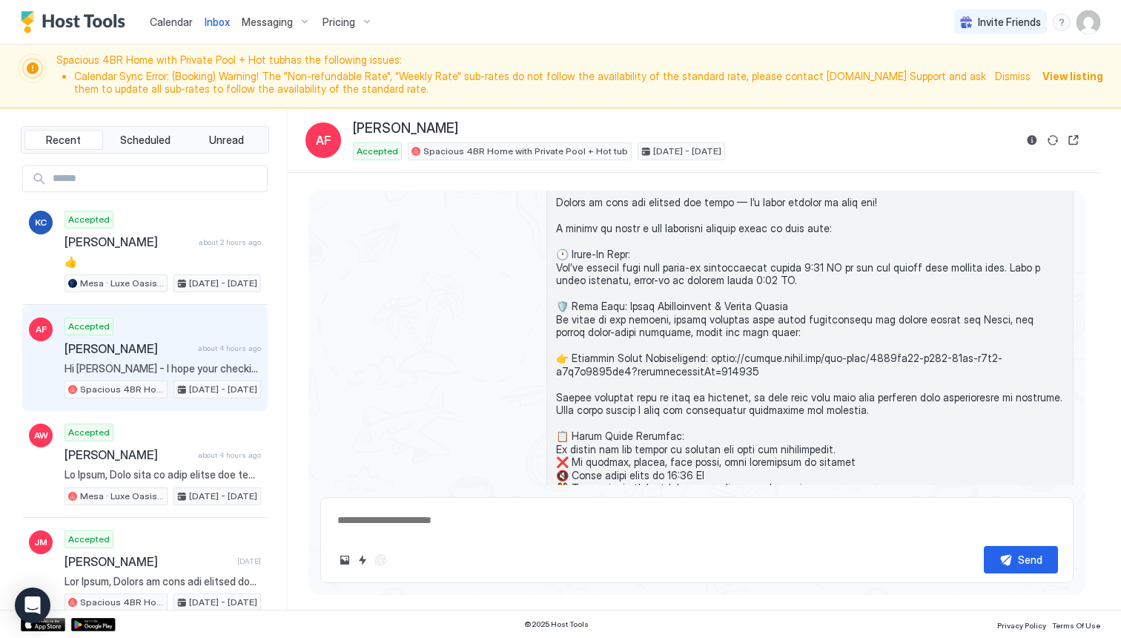
scroll to position [133, 0]
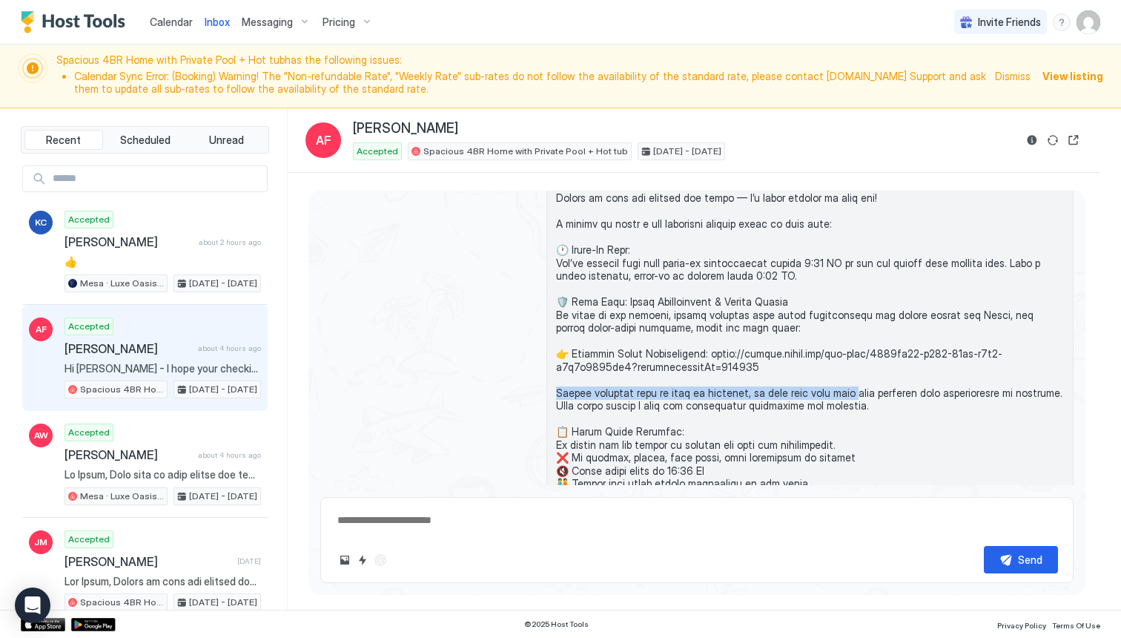
drag, startPoint x: 557, startPoint y: 390, endPoint x: 847, endPoint y: 393, distance: 289.1
click at [847, 393] on span at bounding box center [810, 379] width 508 height 428
drag, startPoint x: 1032, startPoint y: 392, endPoint x: 550, endPoint y: 377, distance: 482.1
click at [550, 377] on div at bounding box center [809, 380] width 527 height 448
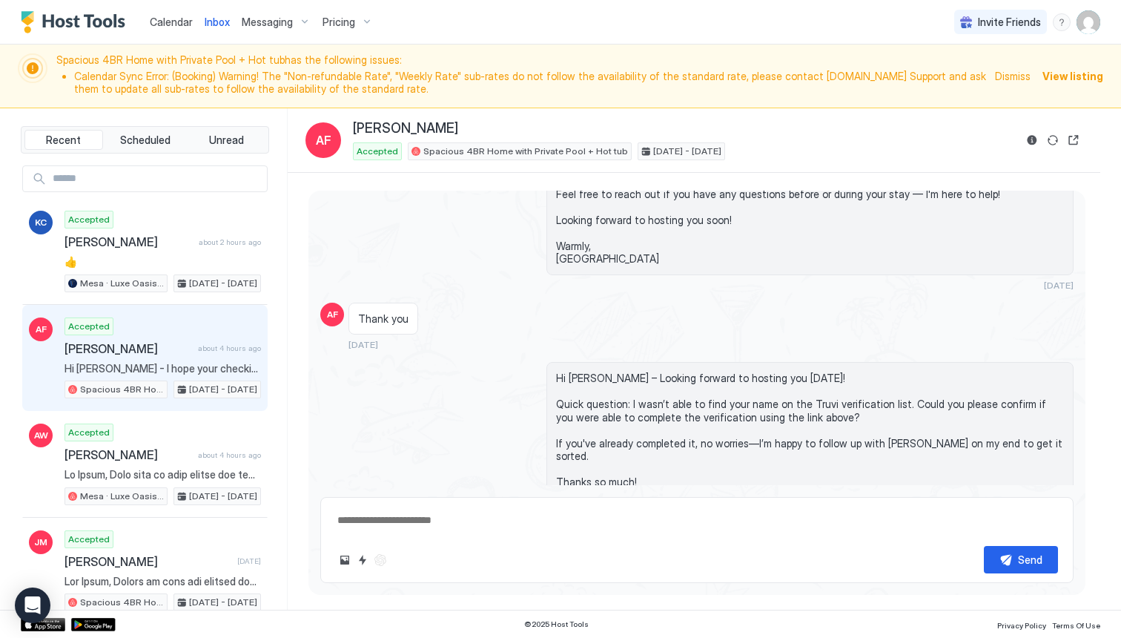
scroll to position [1846, 0]
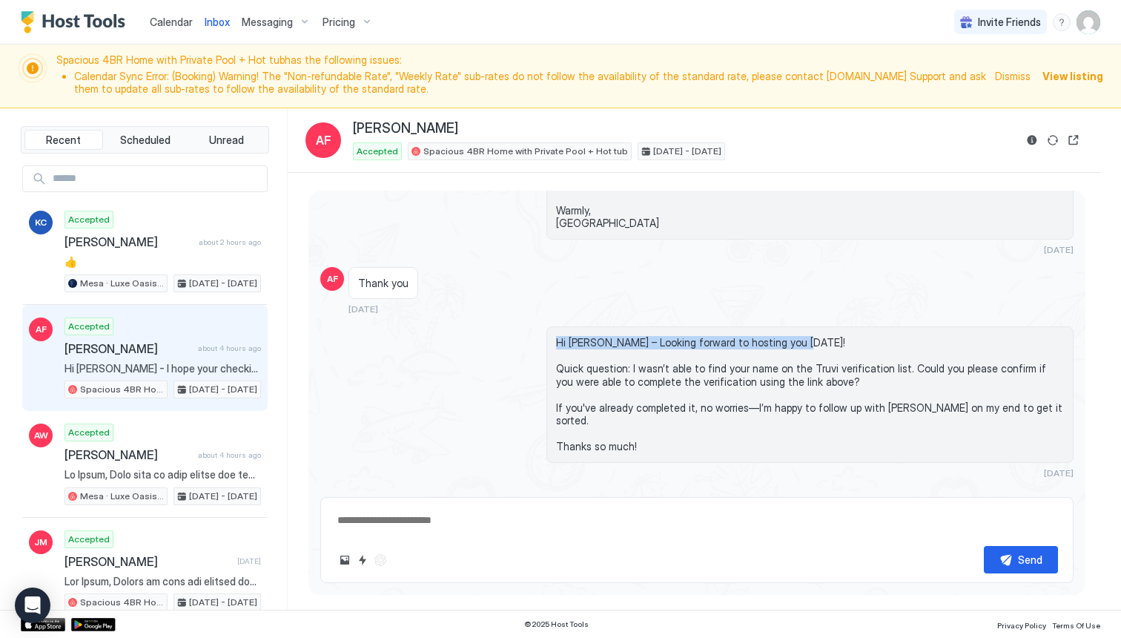
drag, startPoint x: 556, startPoint y: 357, endPoint x: 606, endPoint y: 365, distance: 50.5
click at [606, 365] on div "Hi [PERSON_NAME] – Looking forward to hosting you [DATE]! Quick question: I was…" at bounding box center [809, 394] width 527 height 136
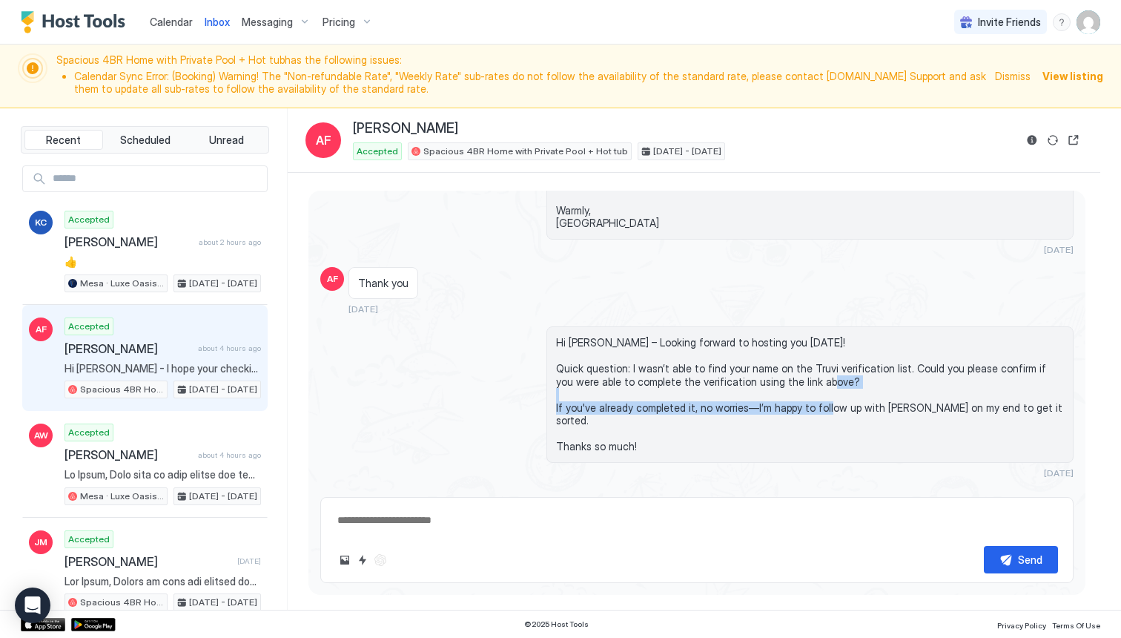
drag, startPoint x: 558, startPoint y: 420, endPoint x: 855, endPoint y: 422, distance: 296.5
click at [855, 422] on span "Hi [PERSON_NAME] – Looking forward to hosting you [DATE]! Quick question: I was…" at bounding box center [810, 394] width 508 height 117
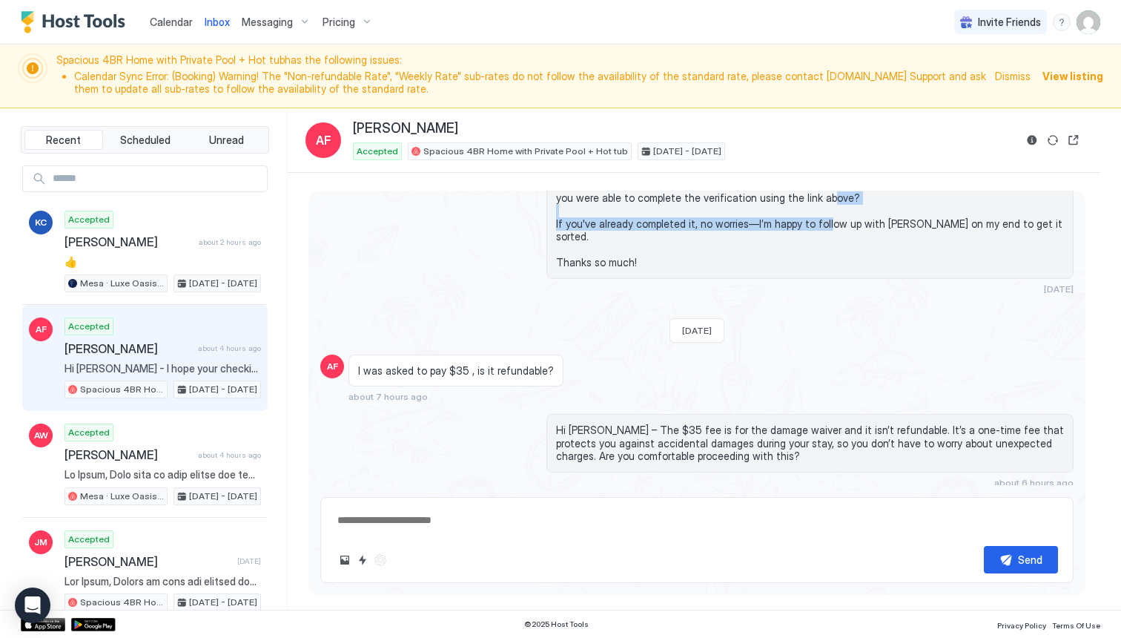
scroll to position [2034, 0]
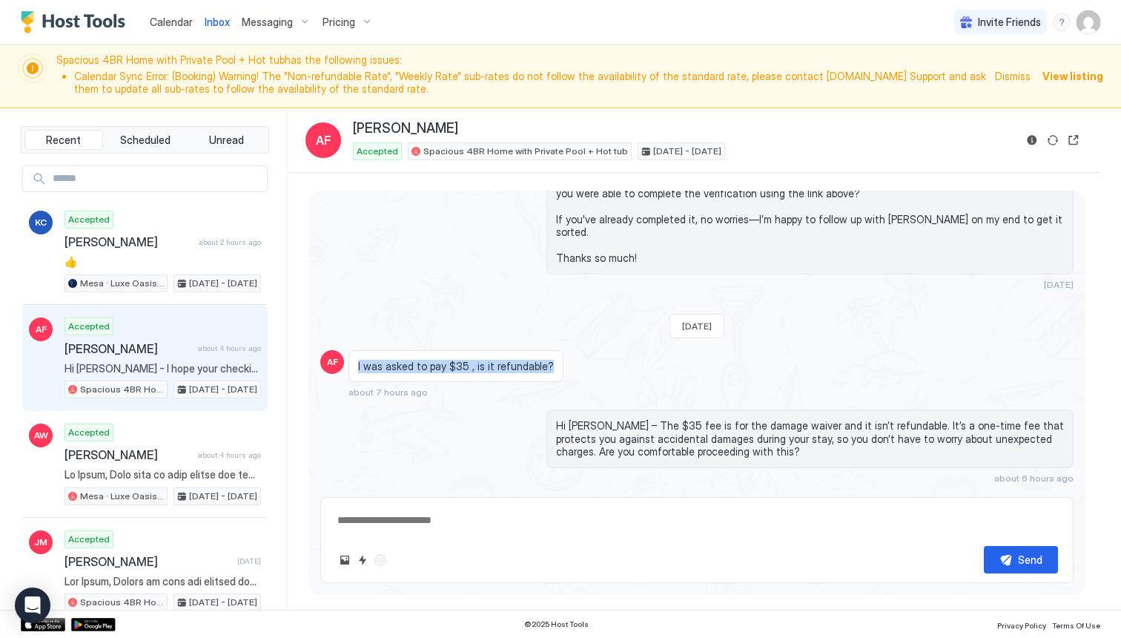
drag, startPoint x: 359, startPoint y: 364, endPoint x: 542, endPoint y: 362, distance: 183.1
click at [542, 362] on div "I was asked to pay $35 , is it refundable?" at bounding box center [455, 366] width 215 height 33
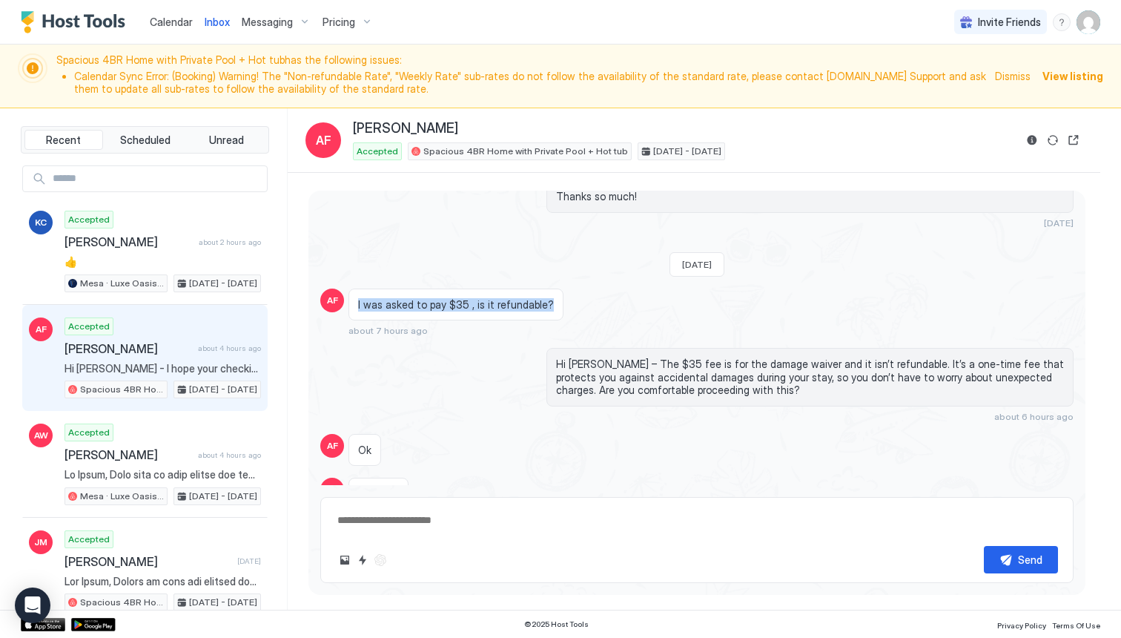
scroll to position [2097, 0]
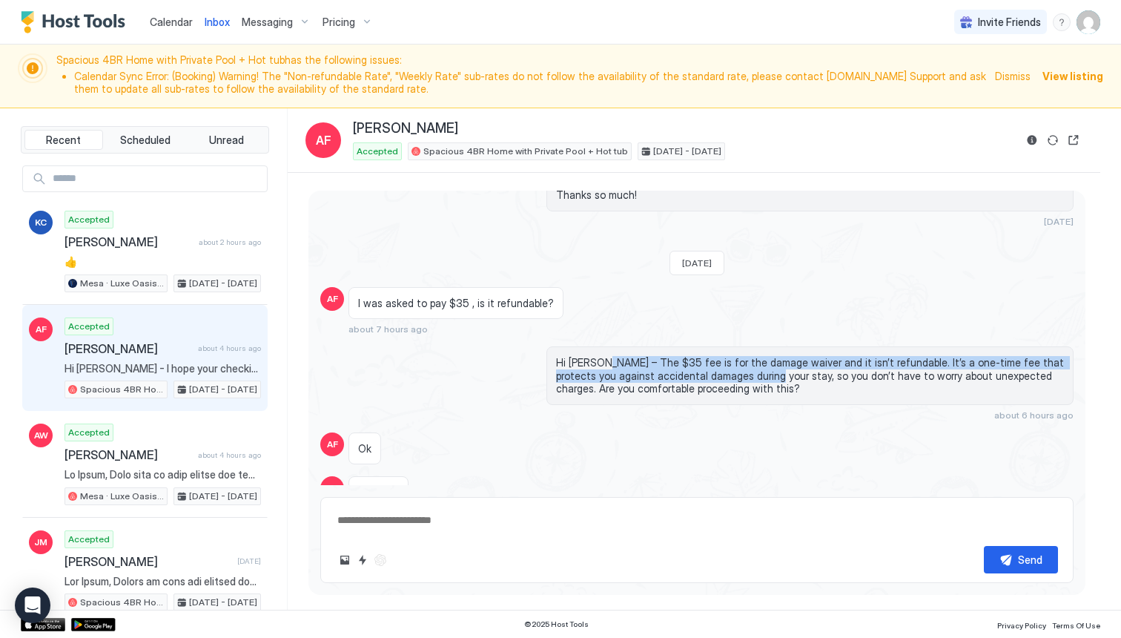
drag, startPoint x: 598, startPoint y: 360, endPoint x: 750, endPoint y: 369, distance: 152.3
click at [750, 369] on span "Hi [PERSON_NAME] – The $35 fee is for the damage waiver and it isn’t refundable…" at bounding box center [810, 375] width 508 height 39
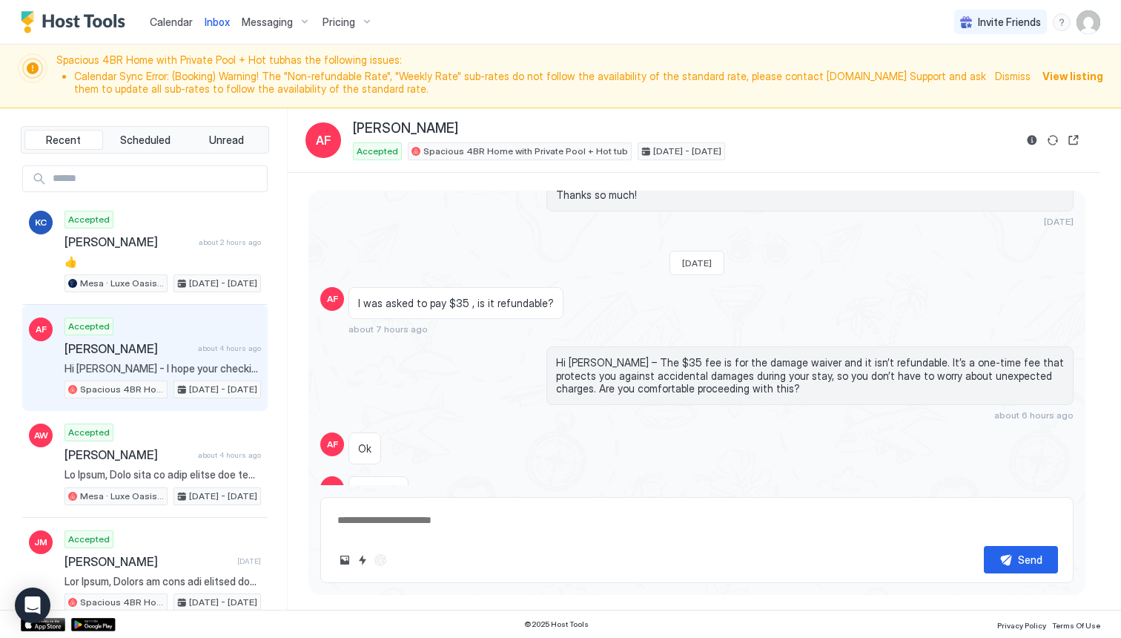
click at [810, 368] on span "Hi [PERSON_NAME] – The $35 fee is for the damage waiver and it isn’t refundable…" at bounding box center [810, 375] width 508 height 39
click at [1006, 377] on span "Hi [PERSON_NAME] – The $35 fee is for the damage waiver and it isn’t refundable…" at bounding box center [810, 375] width 508 height 39
drag, startPoint x: 1010, startPoint y: 376, endPoint x: 1010, endPoint y: 391, distance: 15.6
click at [1010, 391] on span "Hi [PERSON_NAME] – The $35 fee is for the damage waiver and it isn’t refundable…" at bounding box center [810, 375] width 508 height 39
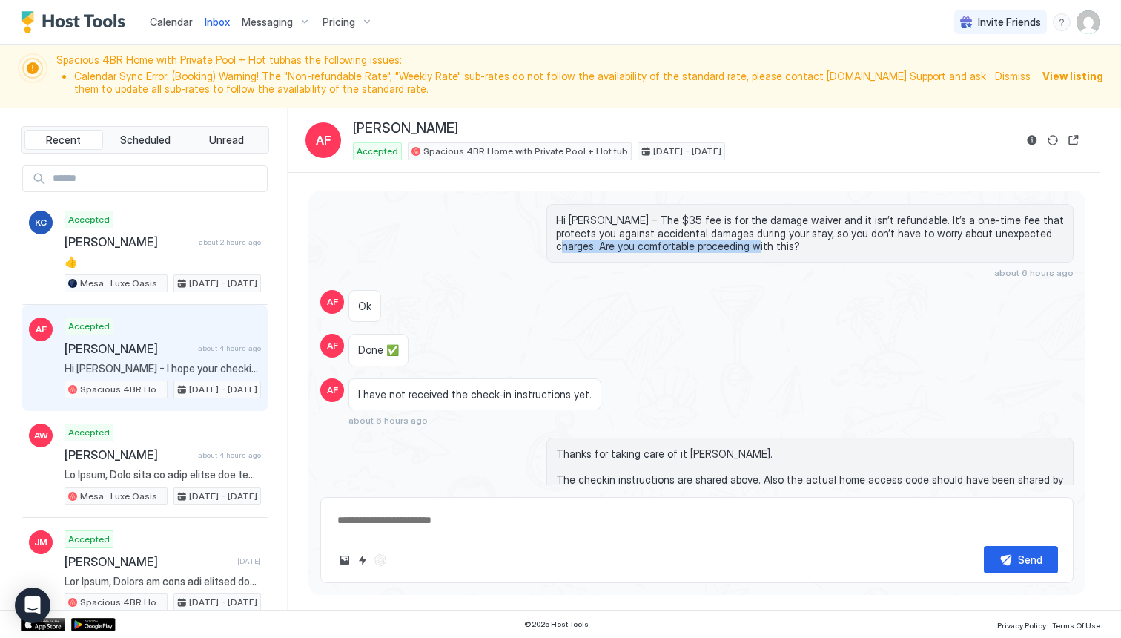
scroll to position [2217, 0]
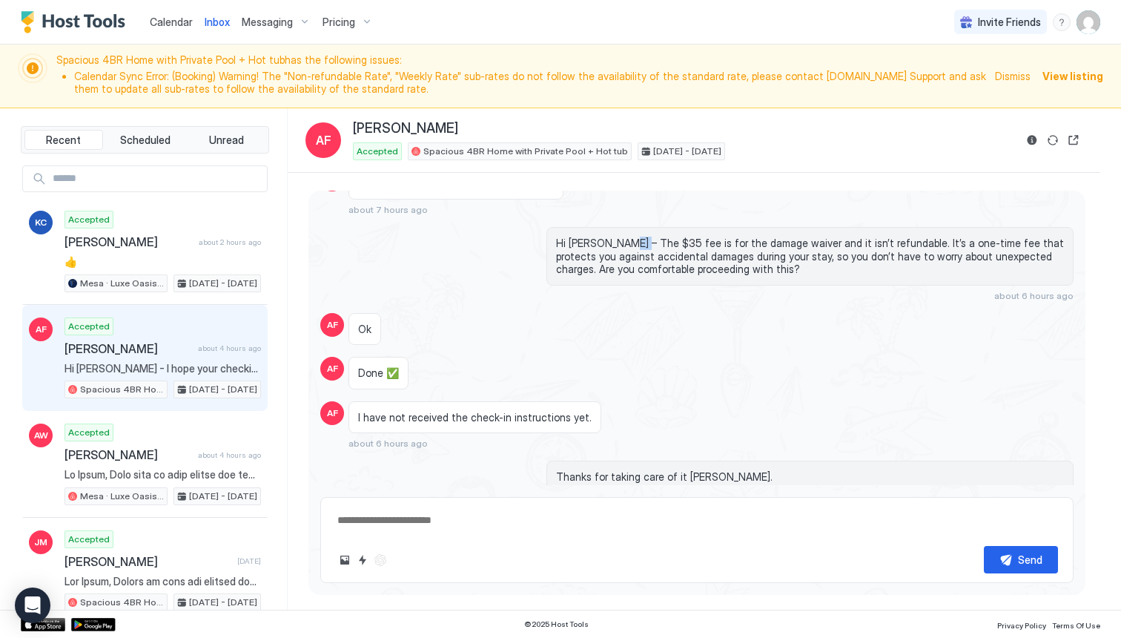
drag, startPoint x: 638, startPoint y: 244, endPoint x: 618, endPoint y: 243, distance: 19.3
click at [618, 243] on span "Hi [PERSON_NAME] – The $35 fee is for the damage waiver and it isn’t refundable…" at bounding box center [810, 255] width 508 height 39
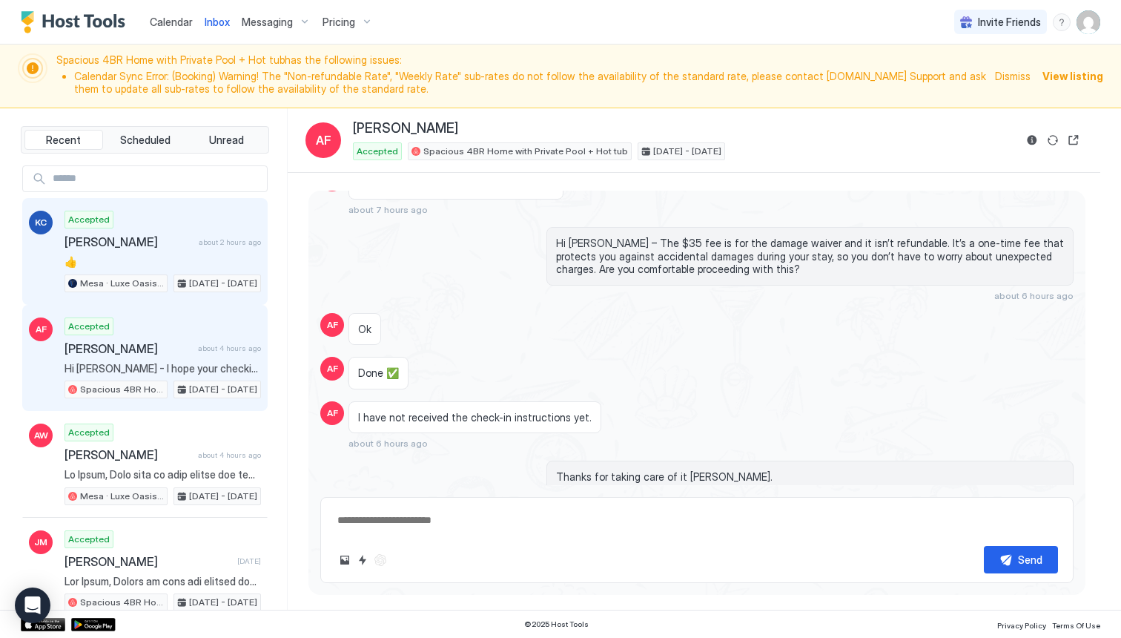
click at [154, 250] on div "Accepted [PERSON_NAME] about 2 hours ago 👍 Mesa · Luxe Oasis! Pool, Spa, Sauna,…" at bounding box center [162, 252] width 196 height 82
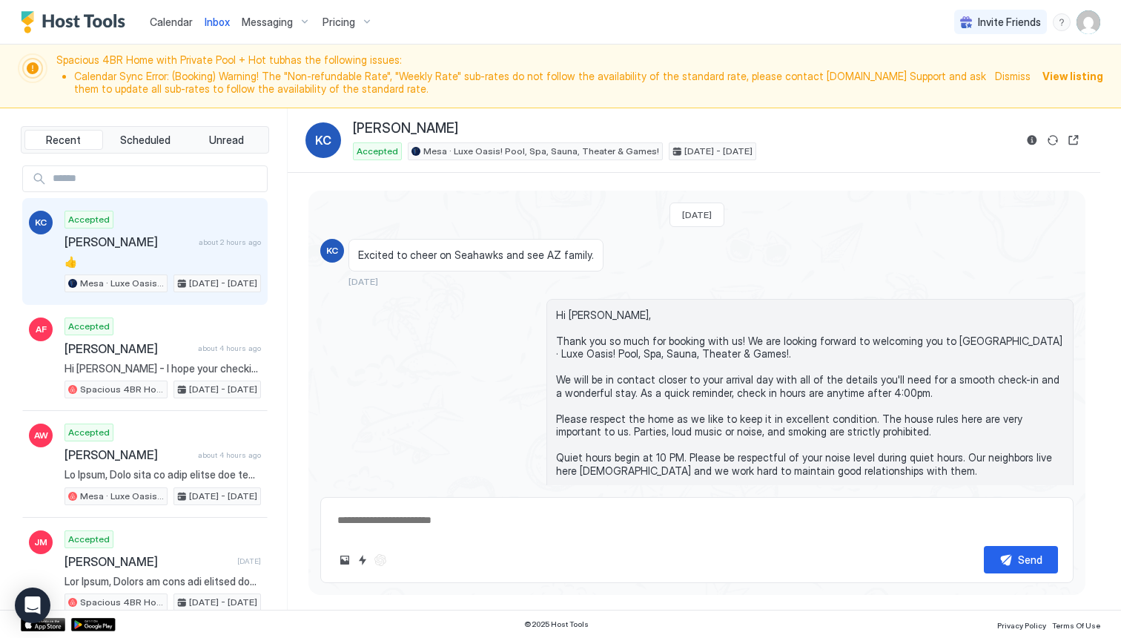
drag, startPoint x: 679, startPoint y: 215, endPoint x: 741, endPoint y: 212, distance: 61.6
click at [724, 212] on div "[DATE]" at bounding box center [696, 214] width 55 height 24
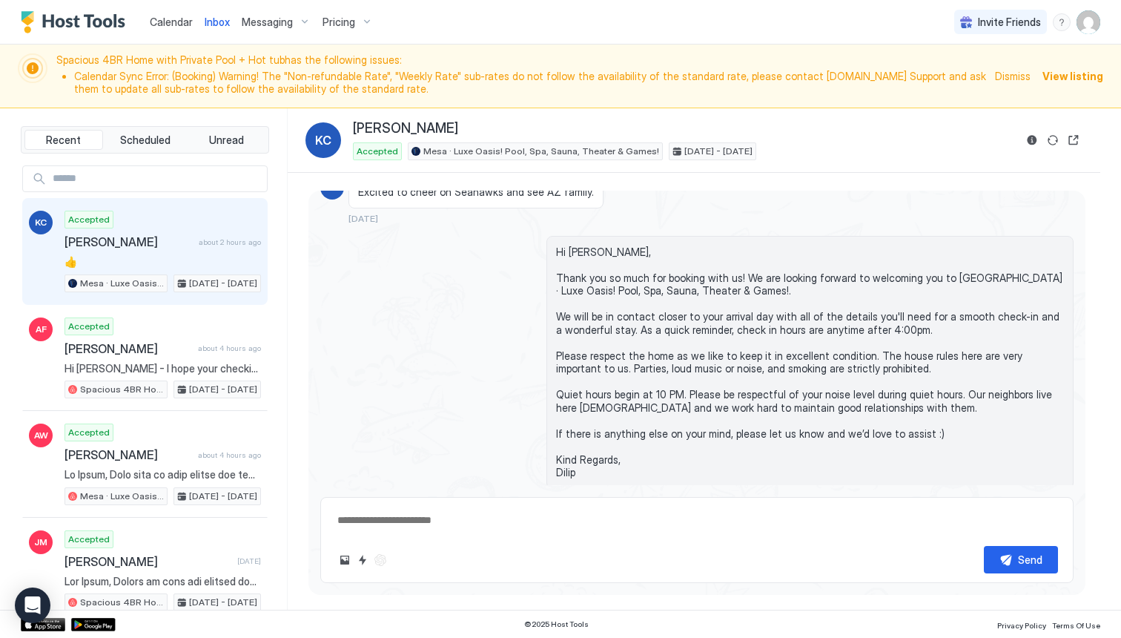
scroll to position [70, 0]
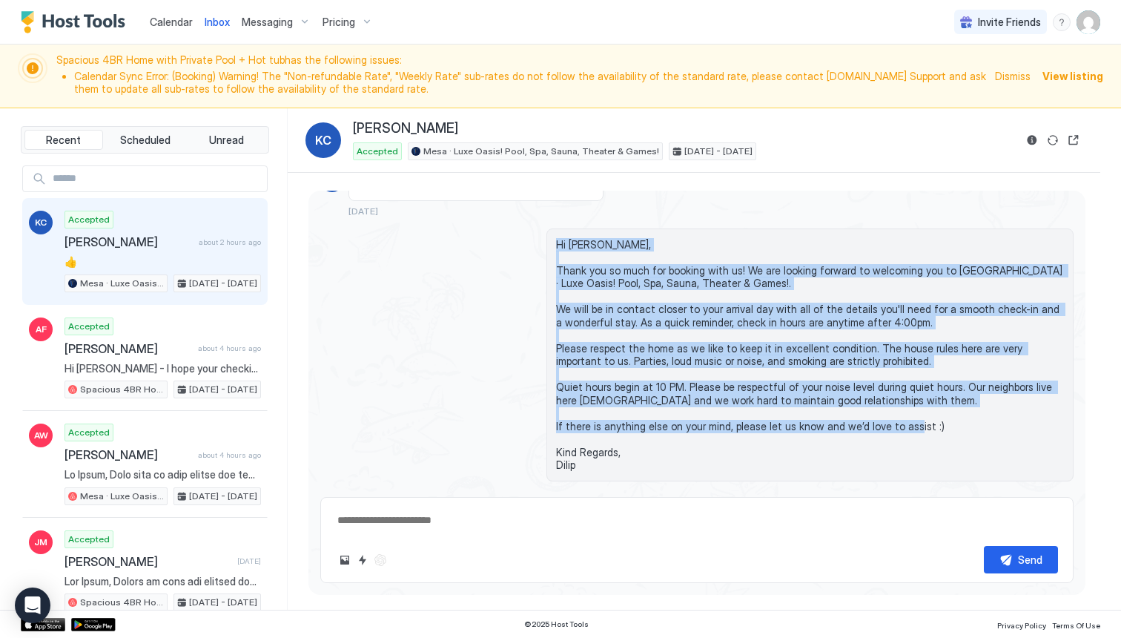
drag, startPoint x: 558, startPoint y: 242, endPoint x: 600, endPoint y: 461, distance: 223.5
click at [600, 461] on span "Hi [PERSON_NAME], Thank you so much for booking with us! We are looking forward…" at bounding box center [810, 355] width 508 height 234
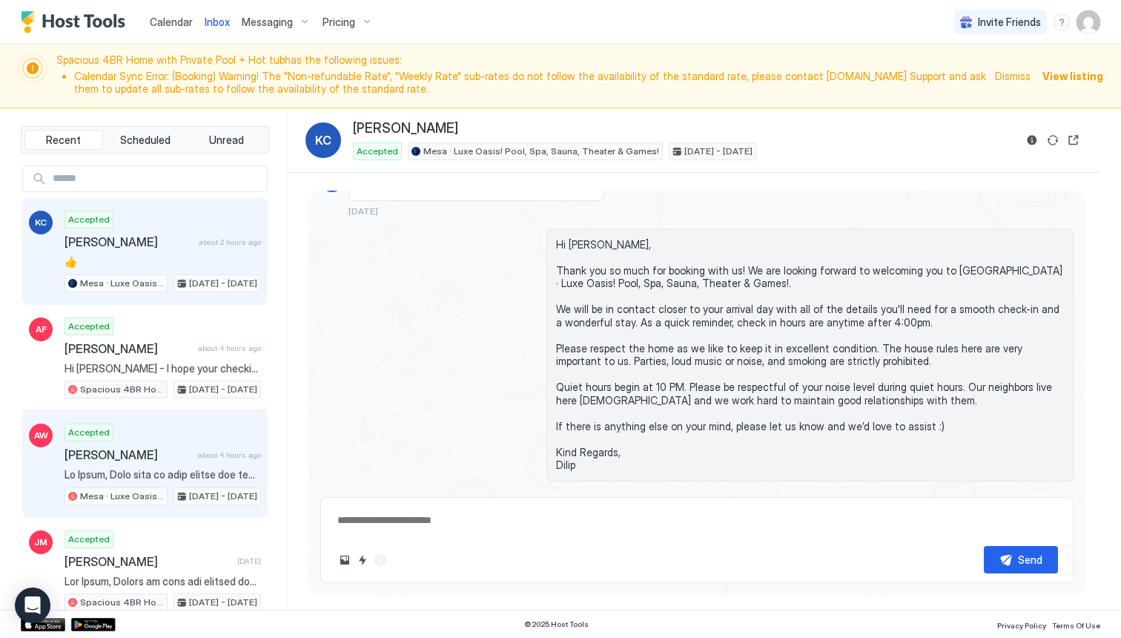
click at [136, 457] on span "[PERSON_NAME]" at bounding box center [128, 454] width 128 height 15
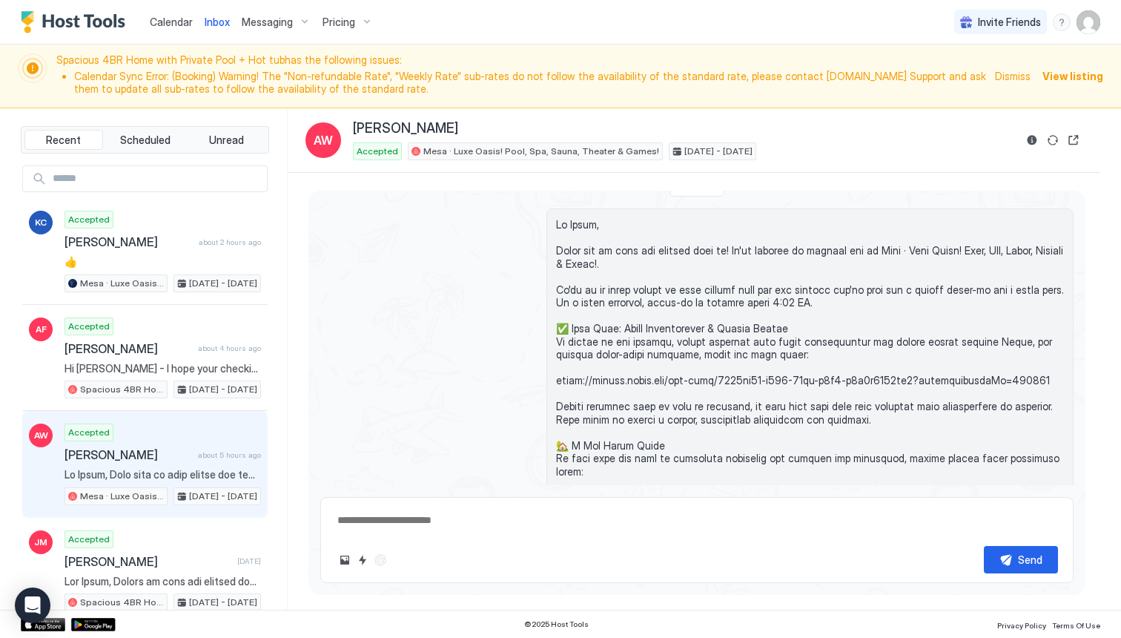
scroll to position [24, 0]
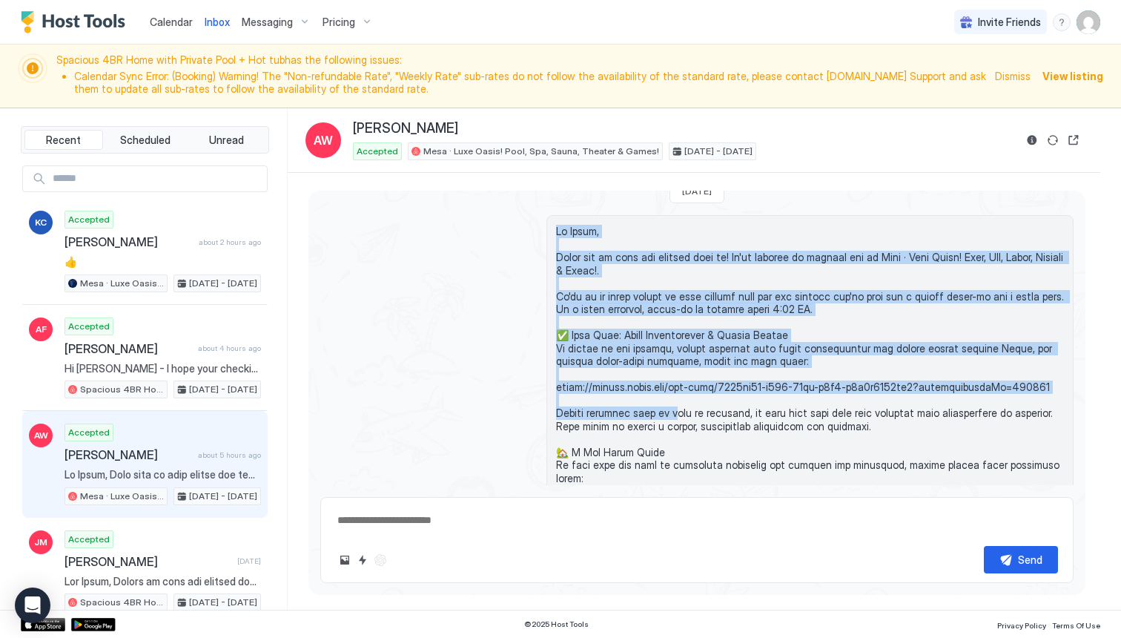
drag, startPoint x: 555, startPoint y: 232, endPoint x: 669, endPoint y: 417, distance: 216.7
click at [669, 417] on div at bounding box center [809, 445] width 527 height 460
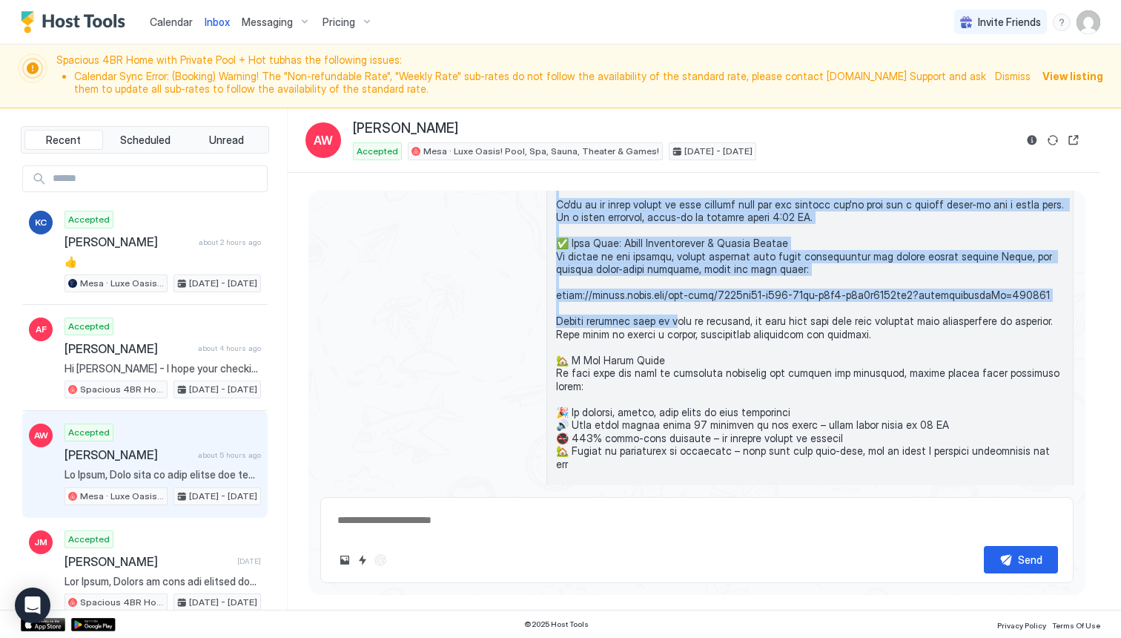
scroll to position [122, 0]
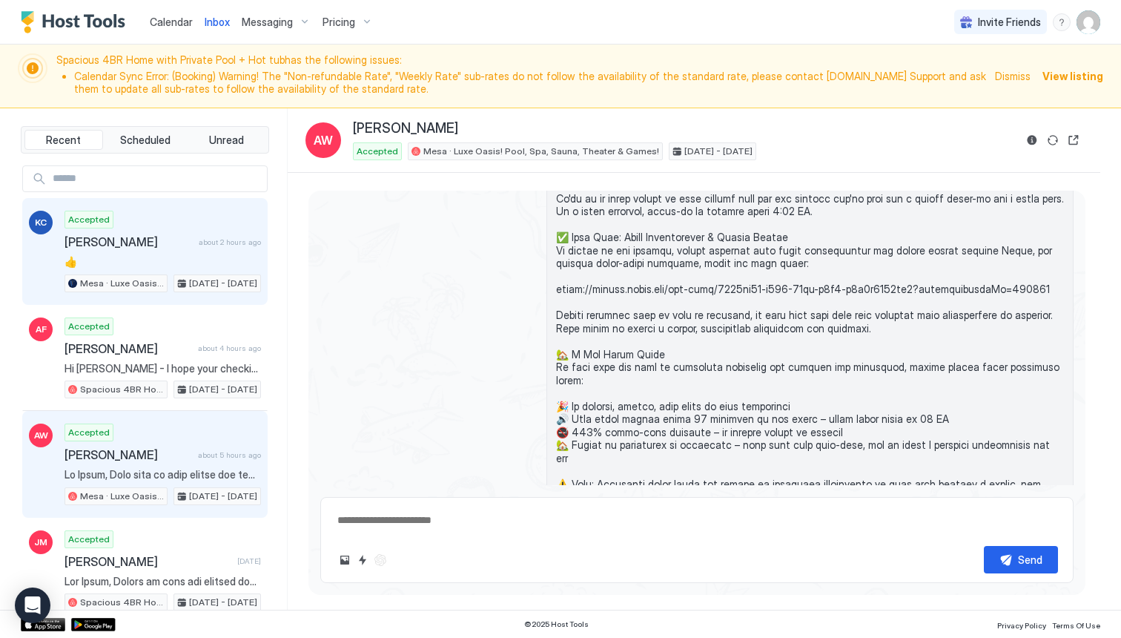
click at [120, 242] on span "[PERSON_NAME]" at bounding box center [128, 241] width 128 height 15
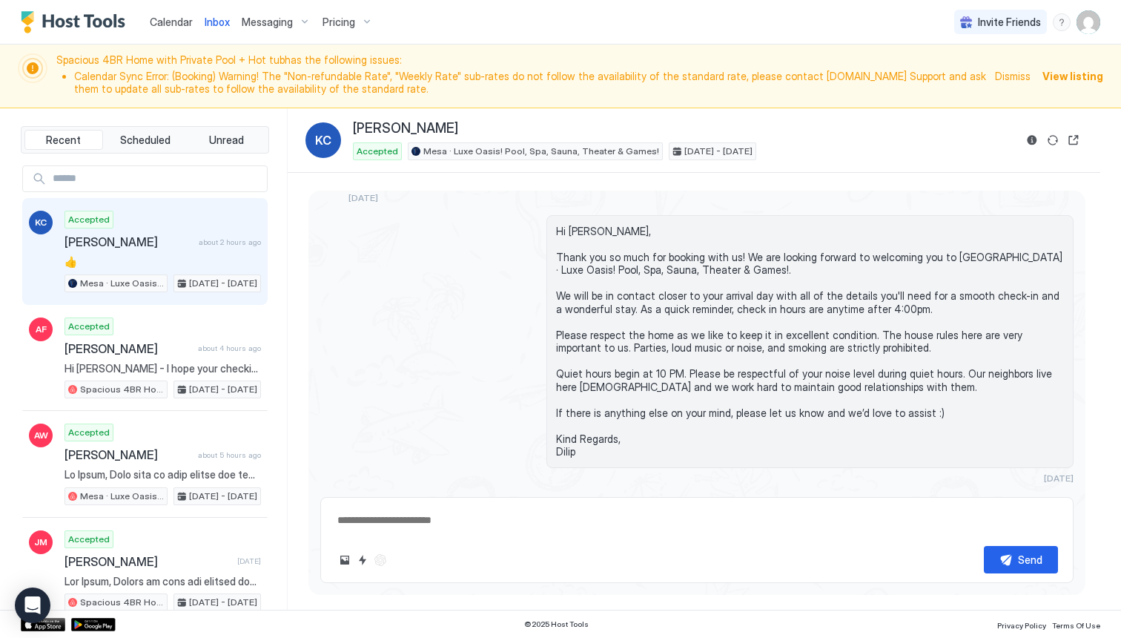
scroll to position [93, 0]
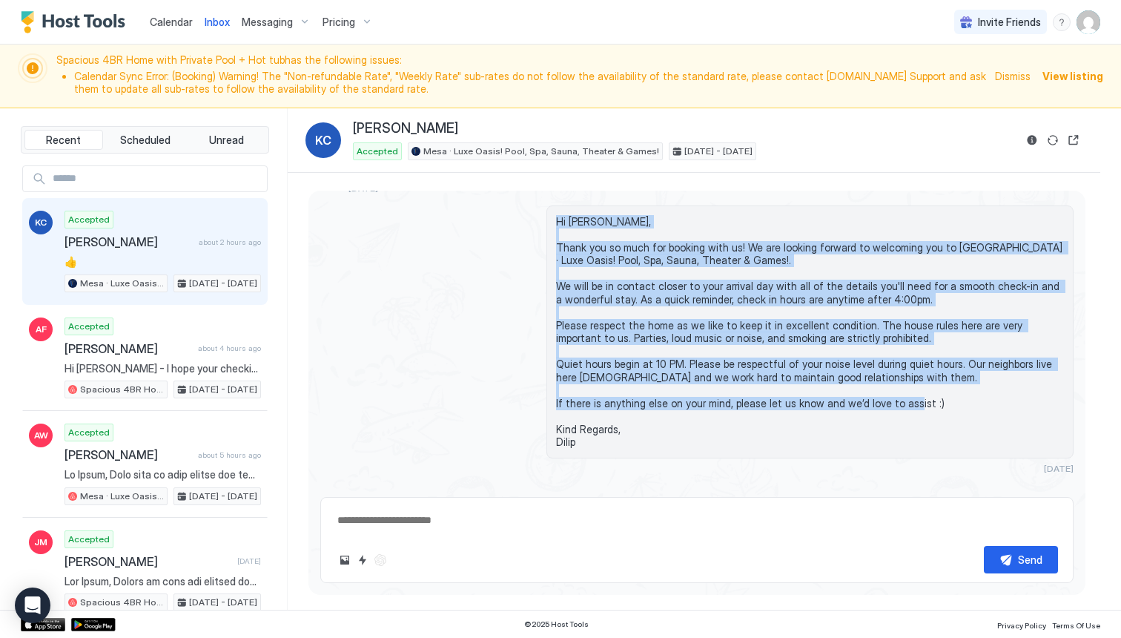
drag, startPoint x: 554, startPoint y: 219, endPoint x: 598, endPoint y: 438, distance: 223.0
click at [598, 438] on div "Hi [PERSON_NAME], Thank you so much for booking with us! We are looking forward…" at bounding box center [809, 331] width 527 height 253
